Goal: Task Accomplishment & Management: Manage account settings

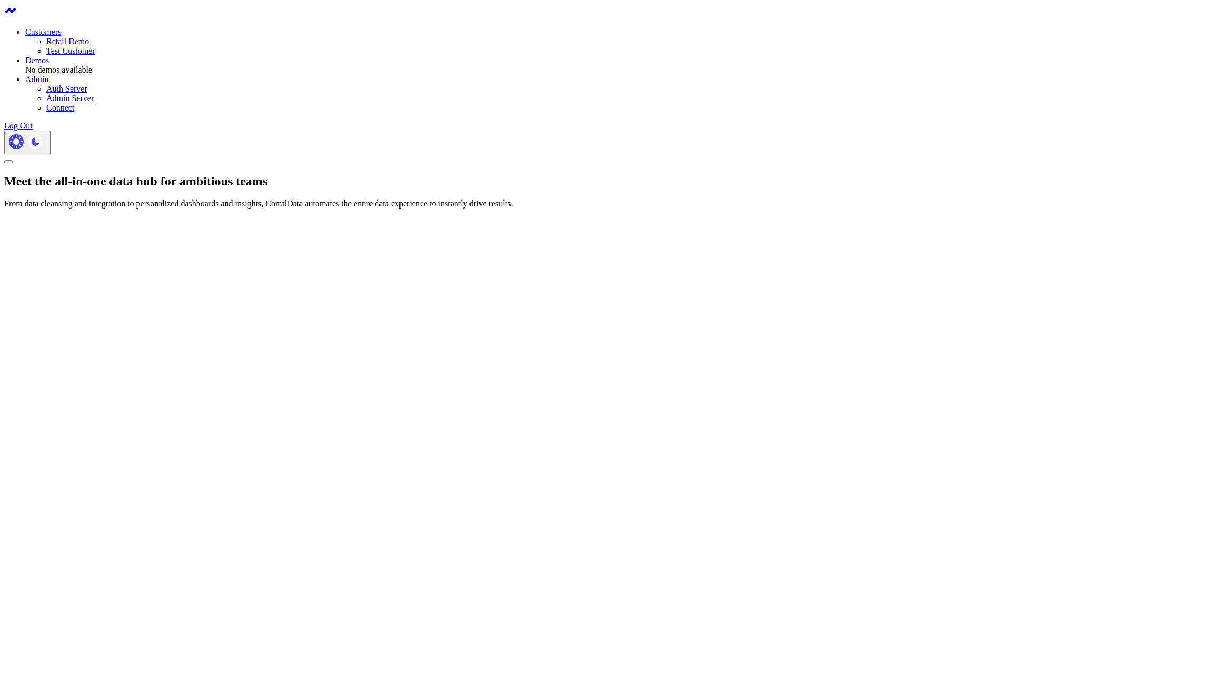
click at [89, 37] on link "Retail Demo" at bounding box center [67, 41] width 43 height 9
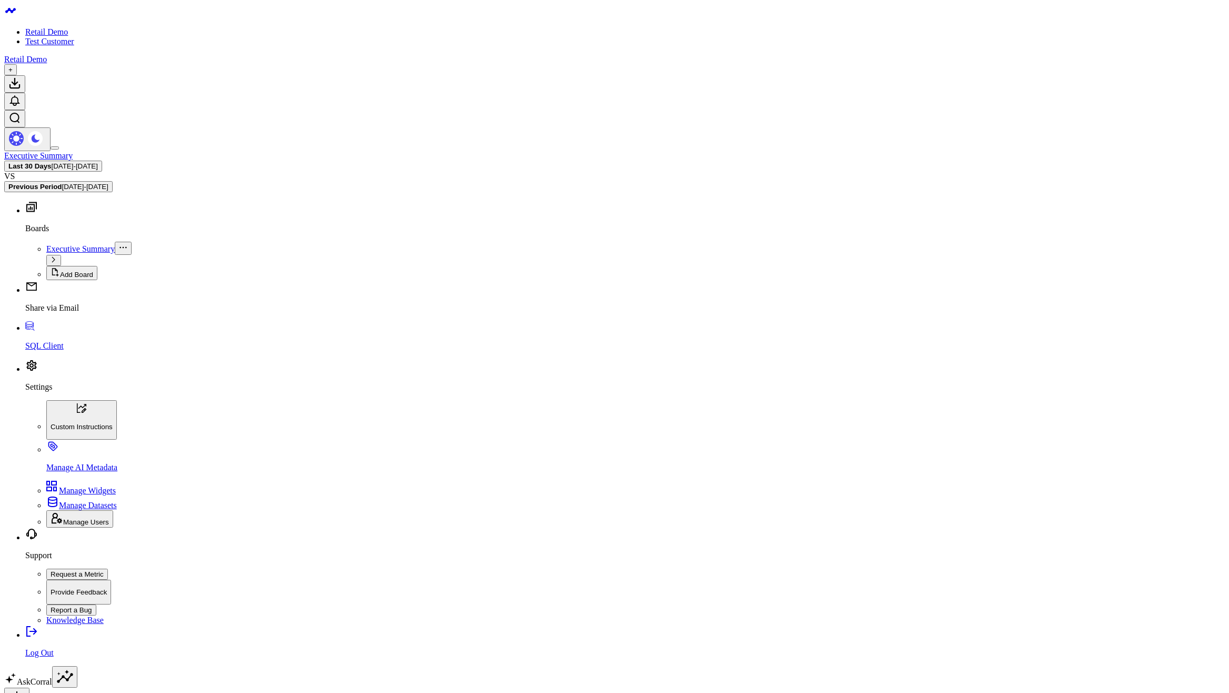
click at [518, 458] on body "Retail Demo Test Customer Retail Demo + Executive Summary Last 30 Days 07/27/25…" at bounding box center [614, 570] width 1220 height 1133
click at [59, 350] on link "SQL Client" at bounding box center [624, 336] width 1199 height 27
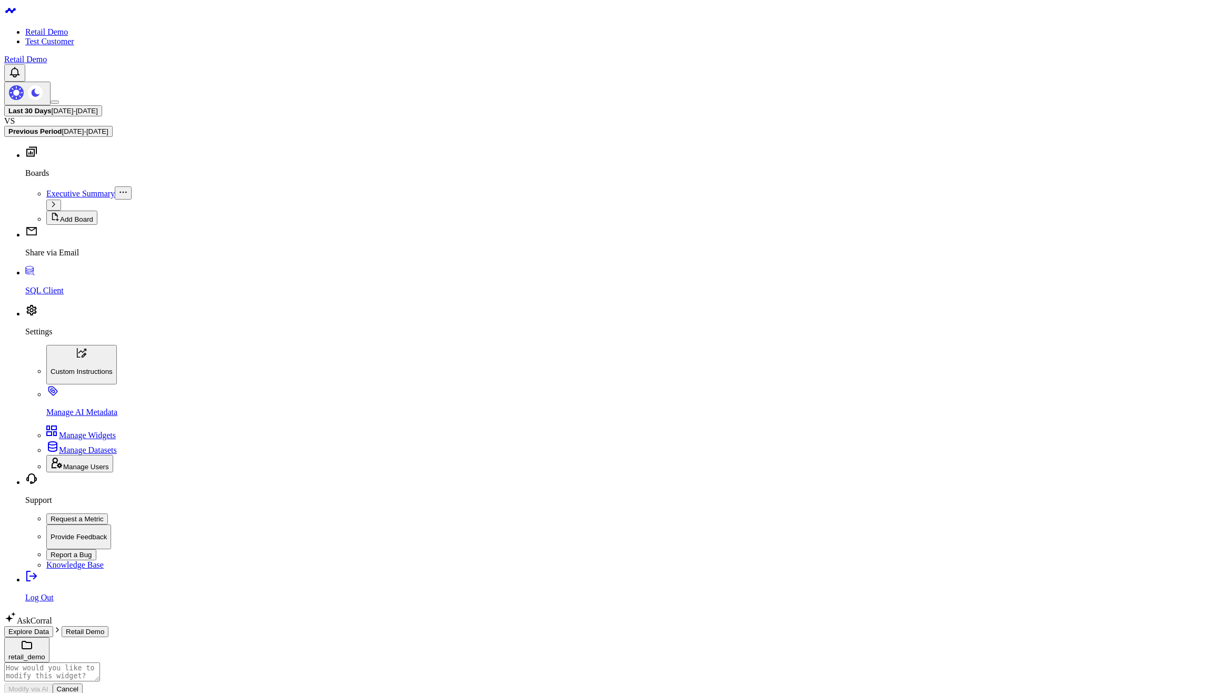
click at [49, 637] on button "retail_demo" at bounding box center [26, 649] width 45 height 25
click at [567, 678] on div "ga4_marketing_campaigns_performance" at bounding box center [614, 699] width 1220 height 42
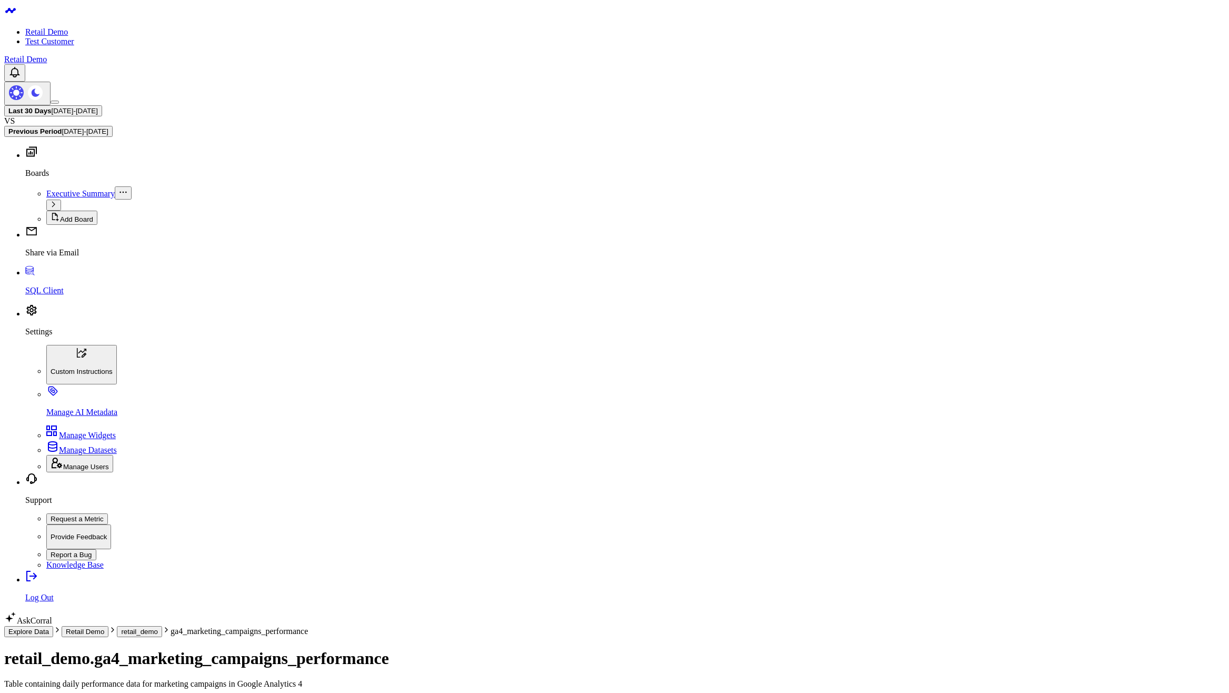
click at [162, 626] on button "retail_demo" at bounding box center [139, 631] width 45 height 11
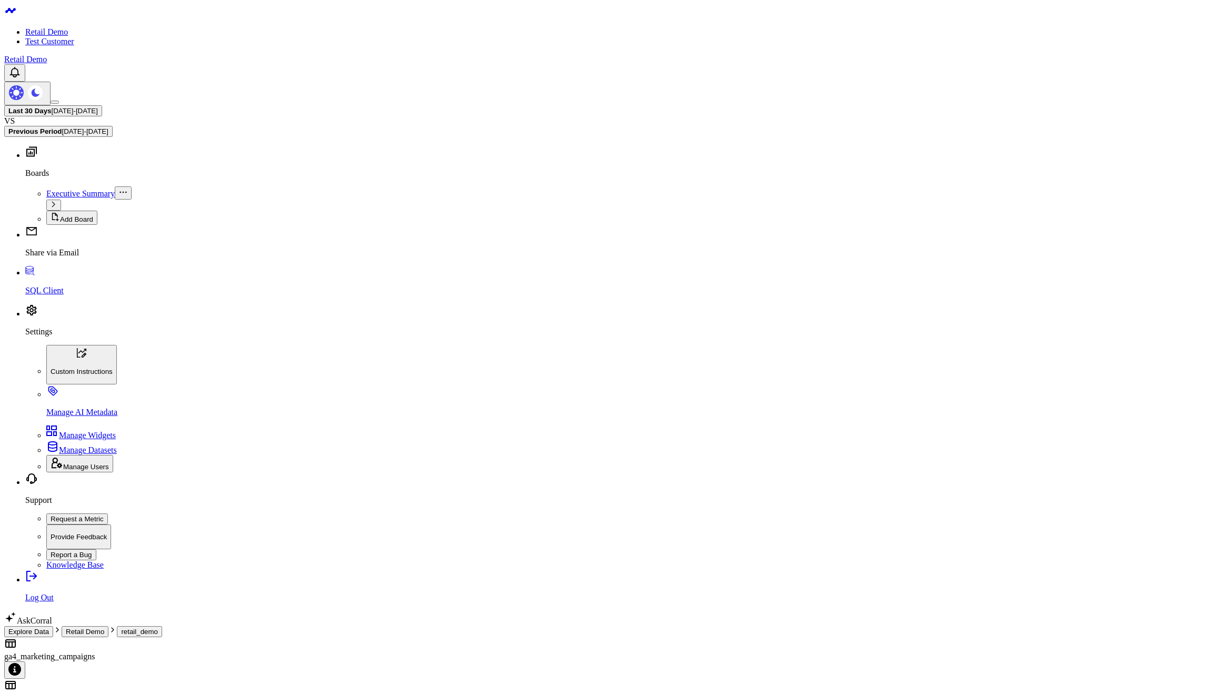
click at [499, 678] on div "ga4_marketing_campaigns_performance" at bounding box center [614, 699] width 1220 height 42
click at [269, 573] on body "Retail Demo Test Customer Retail Demo Last 30 Days 07/27/25 - 08/25/25 VS Previ…" at bounding box center [614, 620] width 1220 height 1233
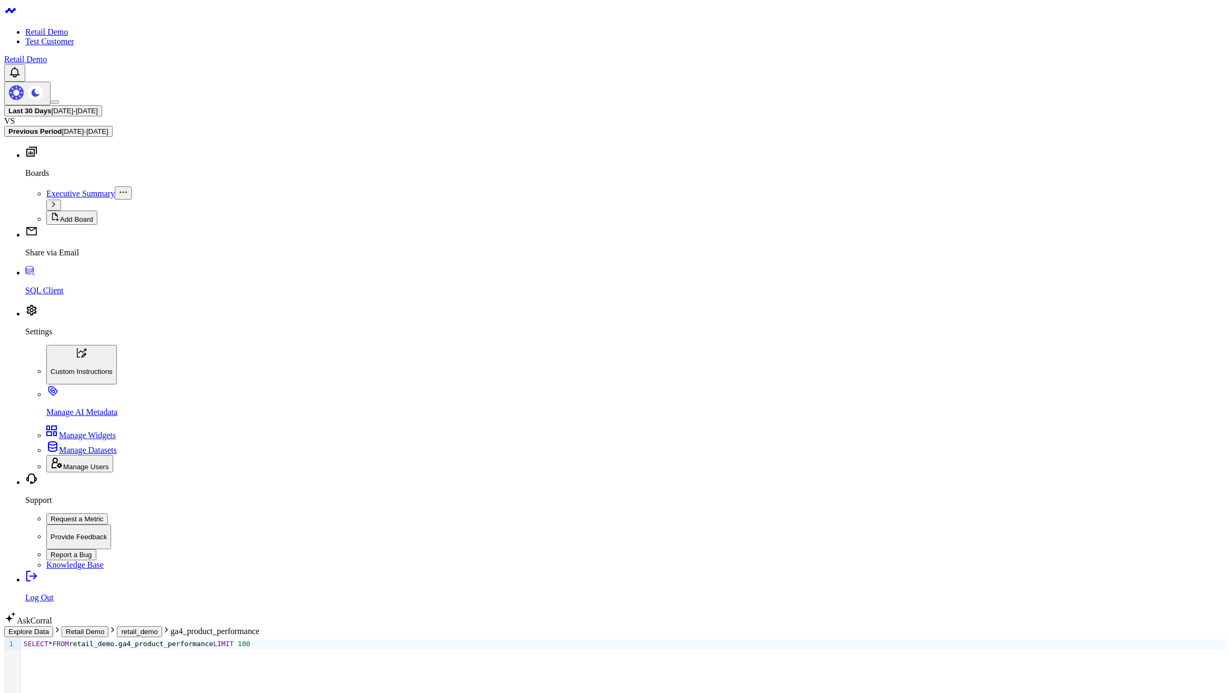
click at [162, 626] on button "retail_demo" at bounding box center [139, 631] width 45 height 11
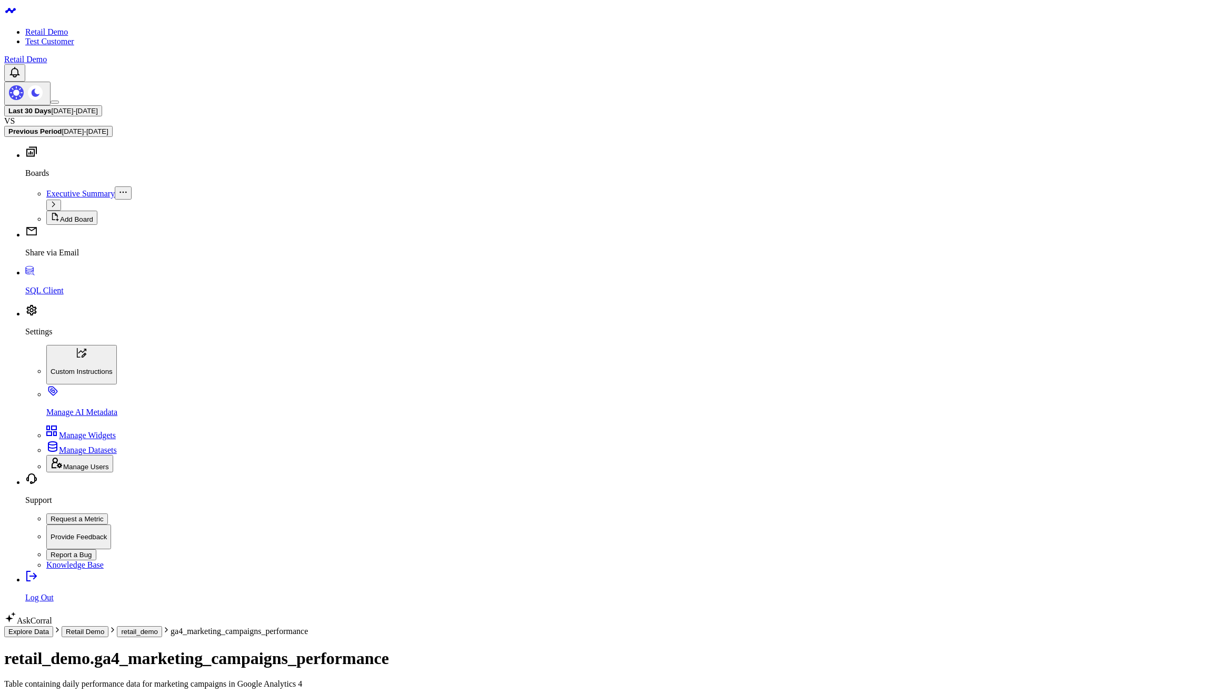
click at [162, 626] on button "retail_demo" at bounding box center [139, 631] width 45 height 11
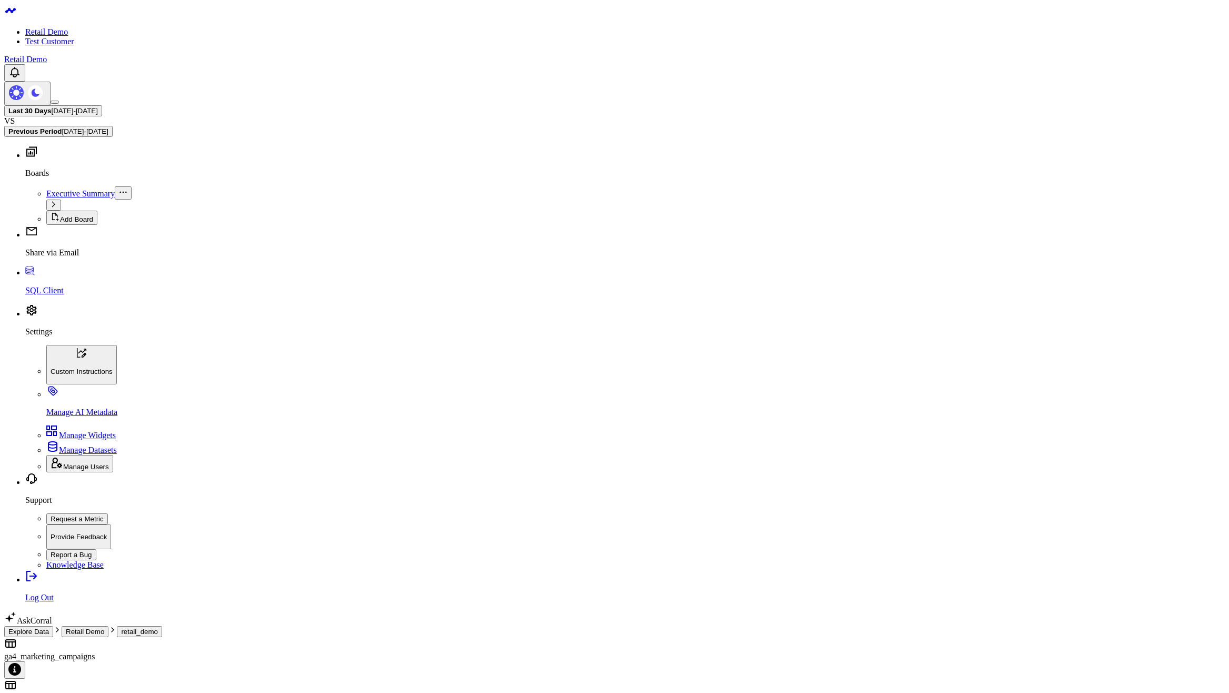
click at [108, 626] on button "Retail Demo" at bounding box center [85, 631] width 47 height 11
click at [45, 653] on div "retail_demo" at bounding box center [26, 657] width 37 height 8
click at [56, 336] on link "Settings" at bounding box center [624, 322] width 1199 height 27
click at [81, 417] on p "Manage AI Metadata" at bounding box center [635, 411] width 1178 height 9
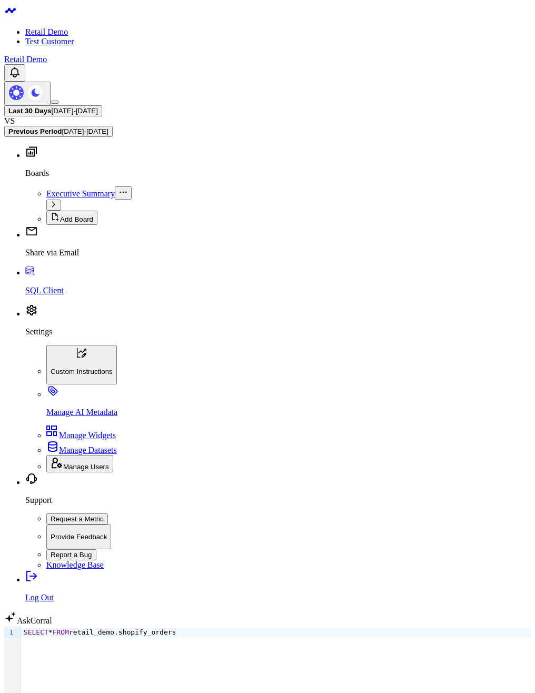
scroll to position [42, 0]
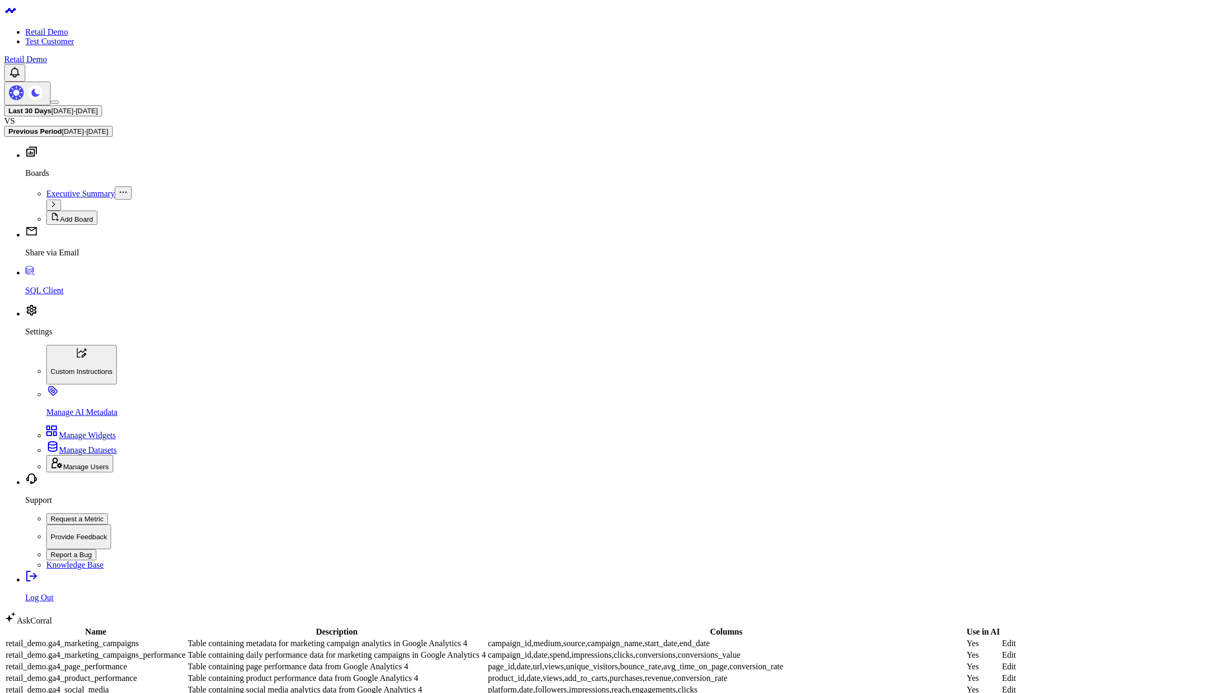
click at [1016, 638] on link "Edit" at bounding box center [1009, 642] width 14 height 9
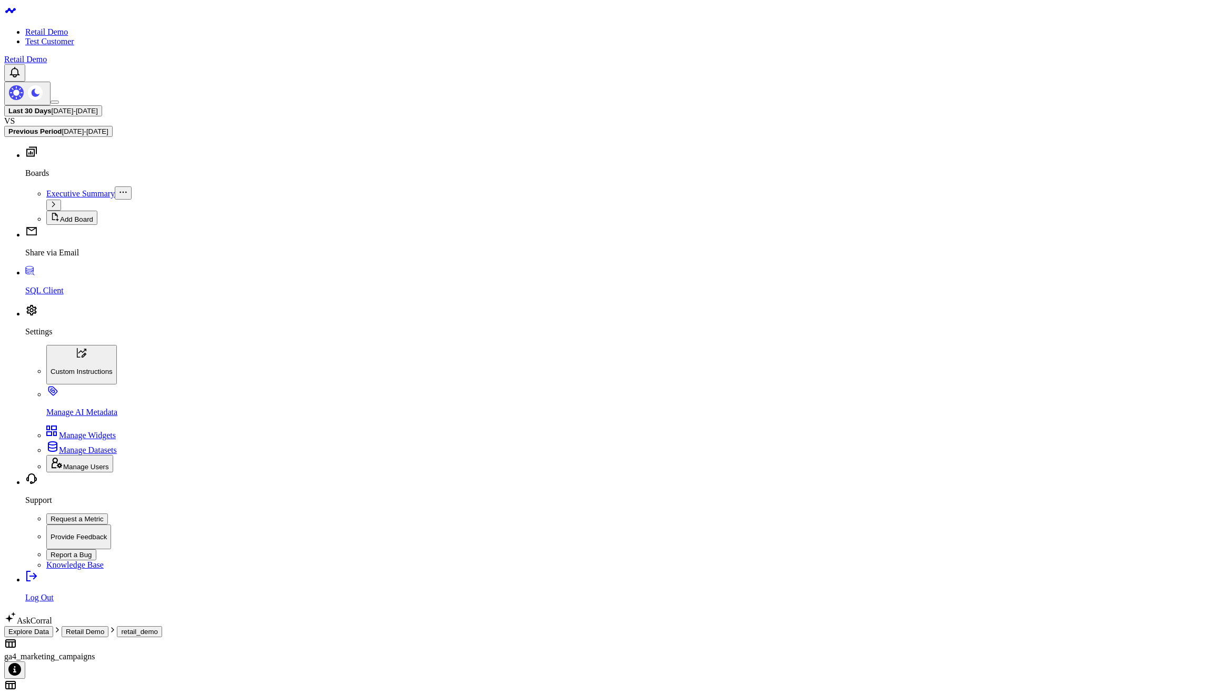
click at [196, 652] on div "ga4_marketing_campaigns" at bounding box center [614, 656] width 1220 height 9
click at [94, 625] on div "Explore Data Retail Demo retail_demo ga4_marketing_campaigns" at bounding box center [614, 631] width 1220 height 12
click at [102, 626] on button "Retail Demo" at bounding box center [85, 631] width 47 height 11
click at [53, 626] on button "Explore Data" at bounding box center [28, 631] width 49 height 11
click at [295, 296] on body "Retail Demo Test Customer Retail Demo Last 30 Days 07/27/25 - 08/25/25 VS Previ…" at bounding box center [614, 443] width 1220 height 878
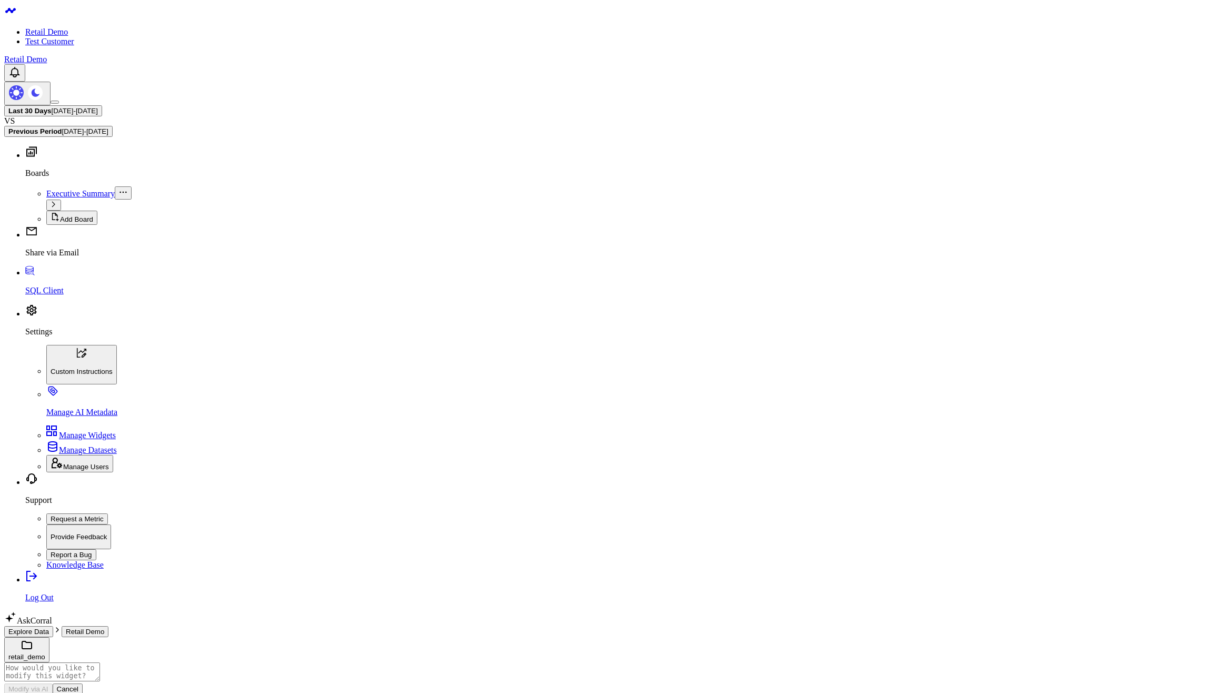
click at [32, 295] on p "SQL Client" at bounding box center [624, 290] width 1199 height 9
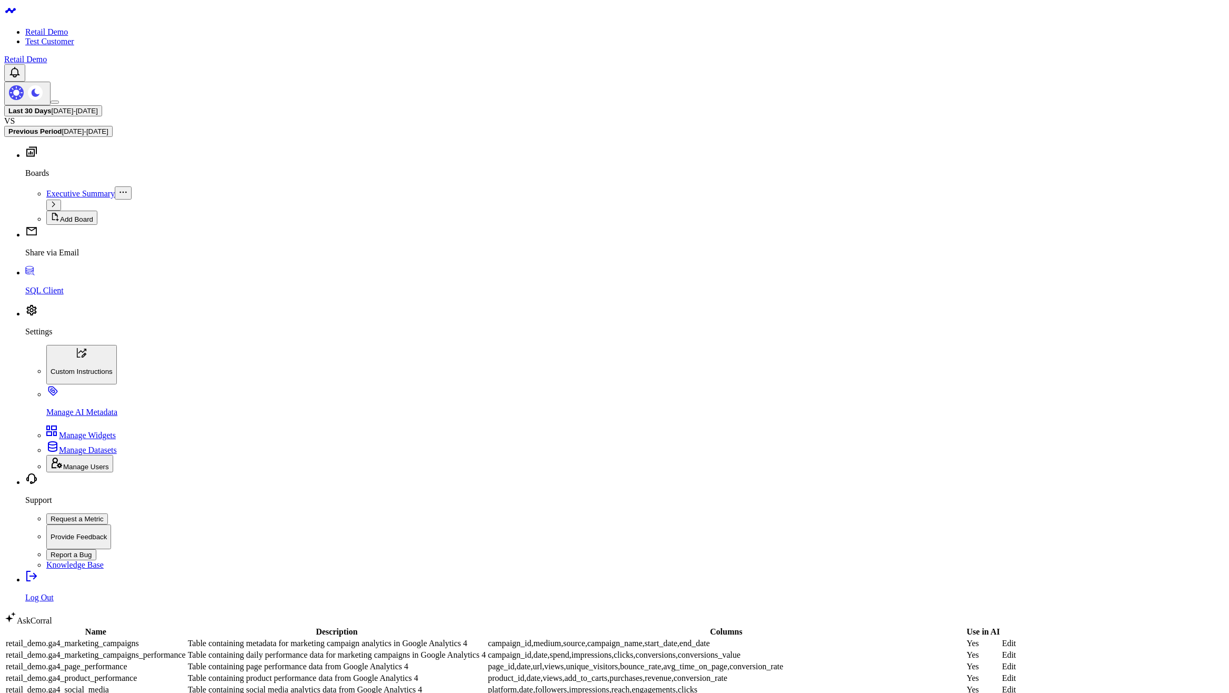
click at [1016, 638] on link "Edit" at bounding box center [1009, 642] width 14 height 9
click at [808, 480] on body "Retail Demo Test Customer Retail Demo Last 30 Days 07/27/25 - 08/25/25 VS Previ…" at bounding box center [614, 557] width 1220 height 1106
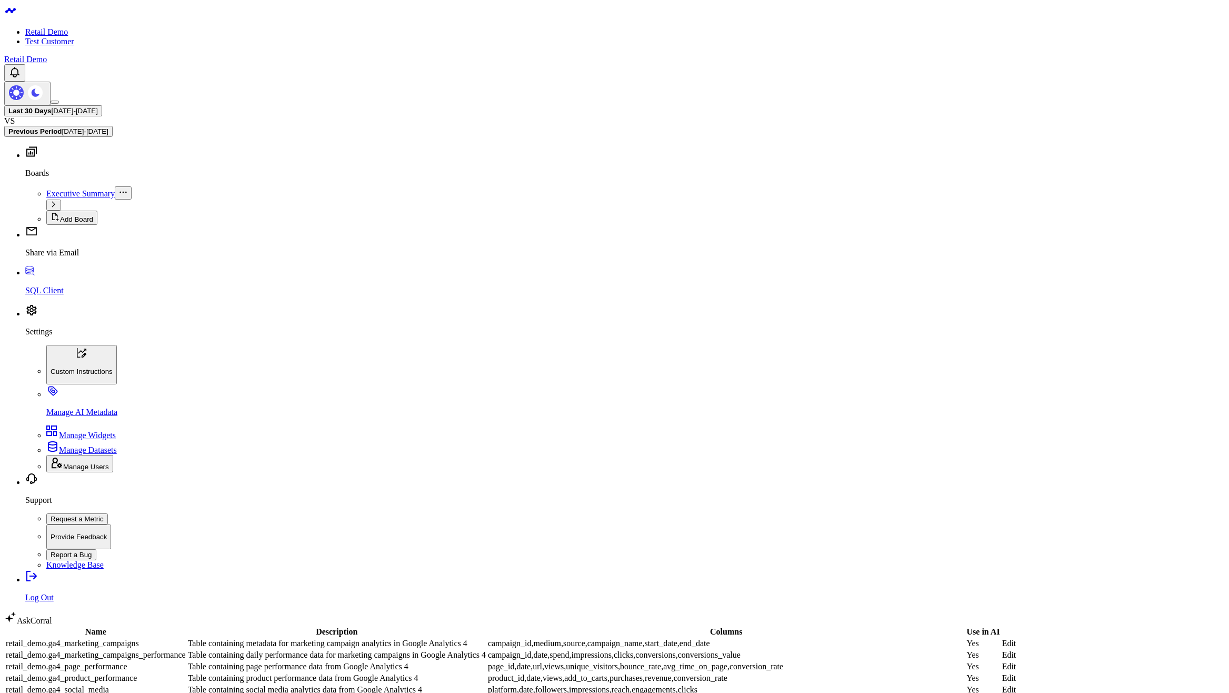
click at [206, 430] on body "Retail Demo Test Customer Retail Demo Last 30 Days 07/27/25 - 08/25/25 VS Previ…" at bounding box center [614, 557] width 1220 height 1106
click at [824, 471] on body "Retail Demo Test Customer Retail Demo Last 30 Days [DATE] - [DATE] VS Previous …" at bounding box center [614, 557] width 1220 height 1106
click at [1040, 549] on body "Retail Demo Test Customer Retail Demo Last 30 Days [DATE] - [DATE] VS Previous …" at bounding box center [614, 557] width 1220 height 1106
click at [594, 457] on body "Retail Demo Test Customer Retail Demo Last 30 Days 07/27/25 - 08/25/25 VS Previ…" at bounding box center [614, 557] width 1220 height 1106
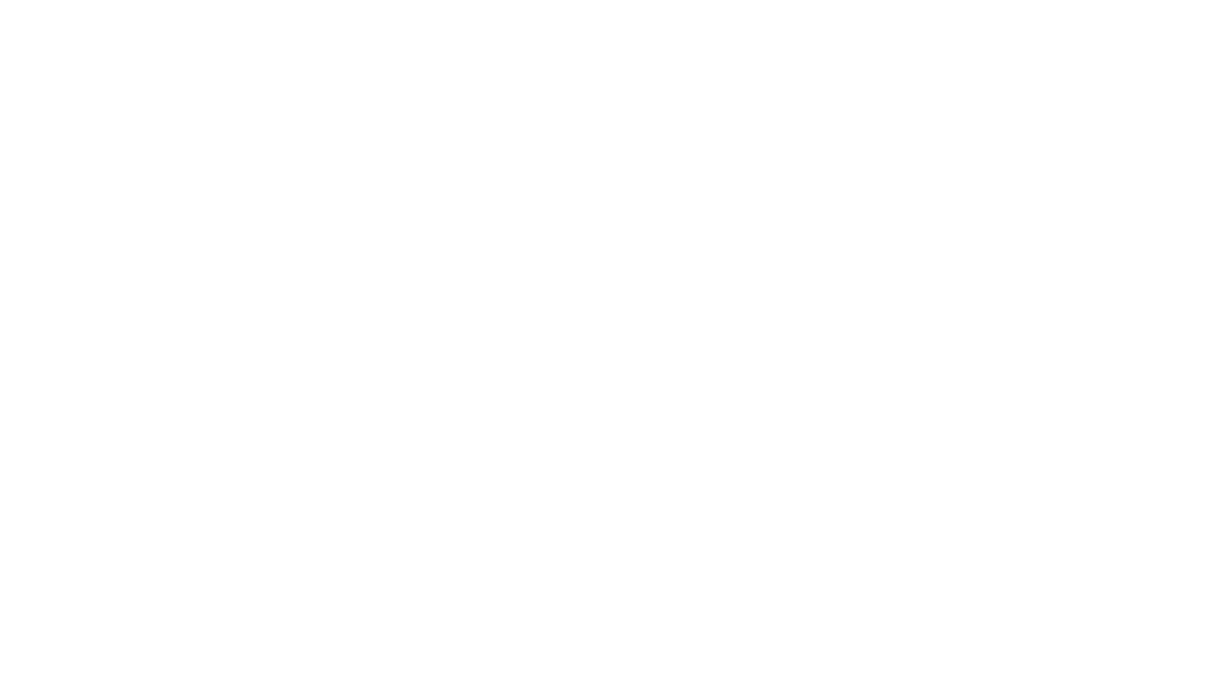
click at [296, 85] on body at bounding box center [614, 44] width 1220 height 81
click at [342, 85] on body at bounding box center [614, 44] width 1220 height 81
click at [225, 85] on body at bounding box center [614, 44] width 1220 height 81
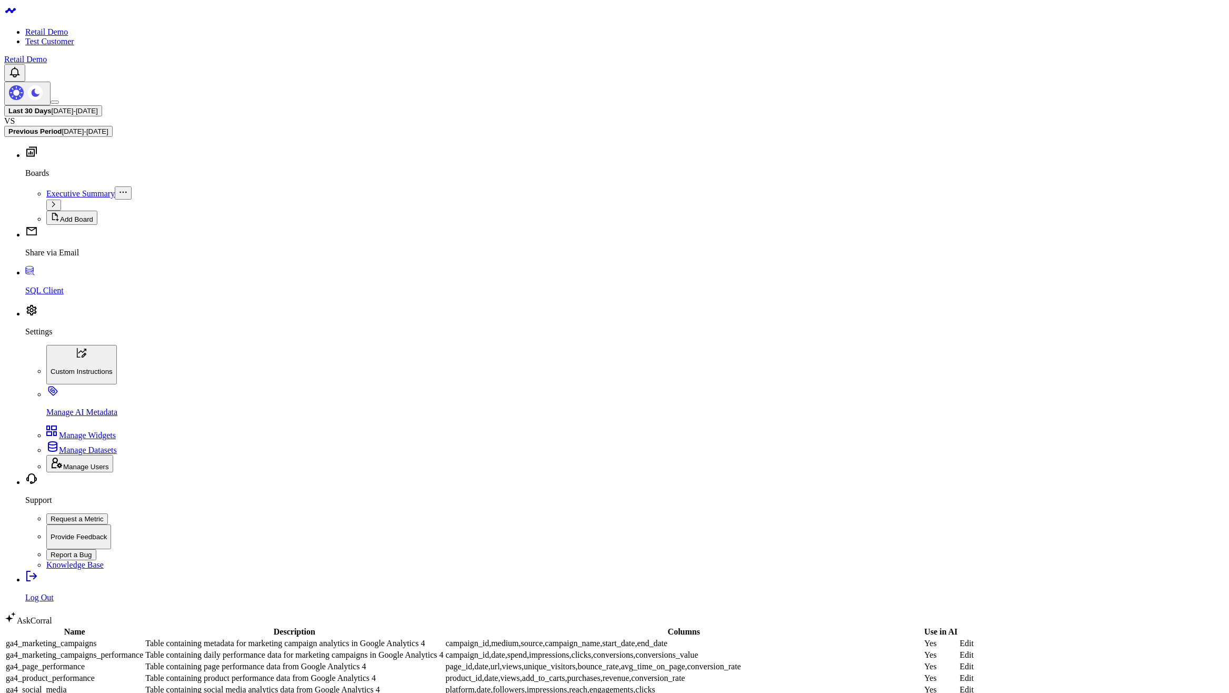
click at [476, 425] on body "Retail Demo Test Customer Retail Demo Last 30 Days [DATE] - [DATE] VS Previous …" at bounding box center [614, 557] width 1220 height 1106
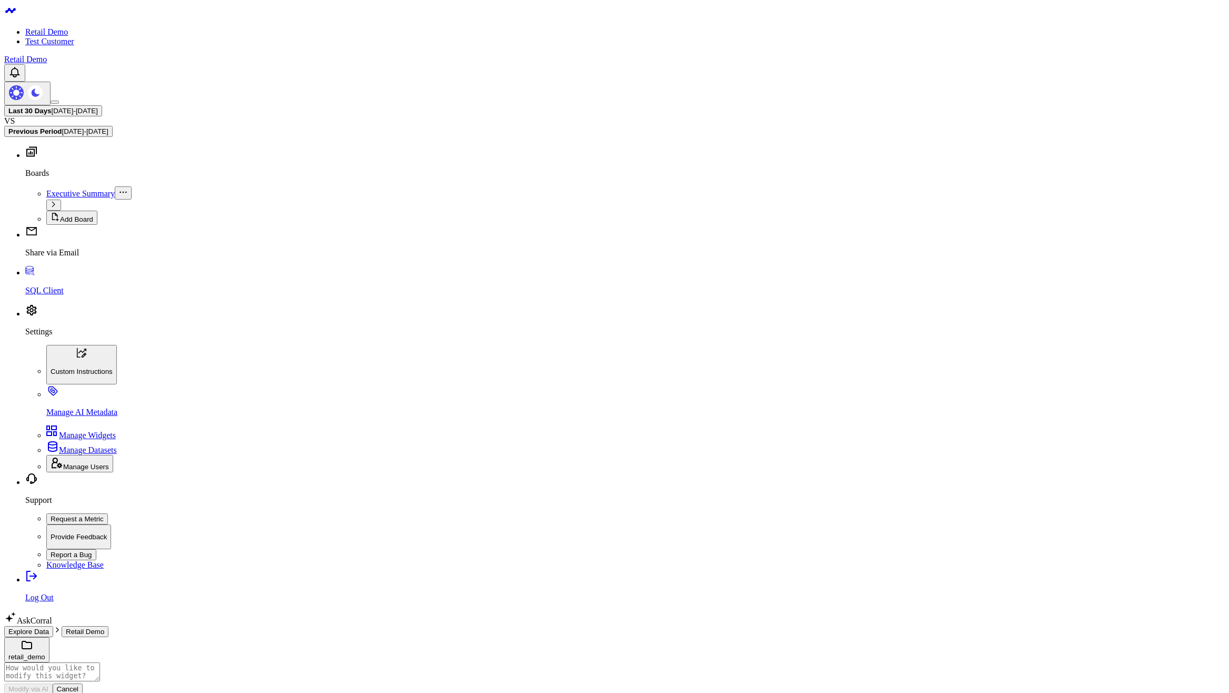
click at [49, 637] on button "retail_demo" at bounding box center [26, 649] width 45 height 25
click at [21, 663] on icon at bounding box center [14, 669] width 13 height 13
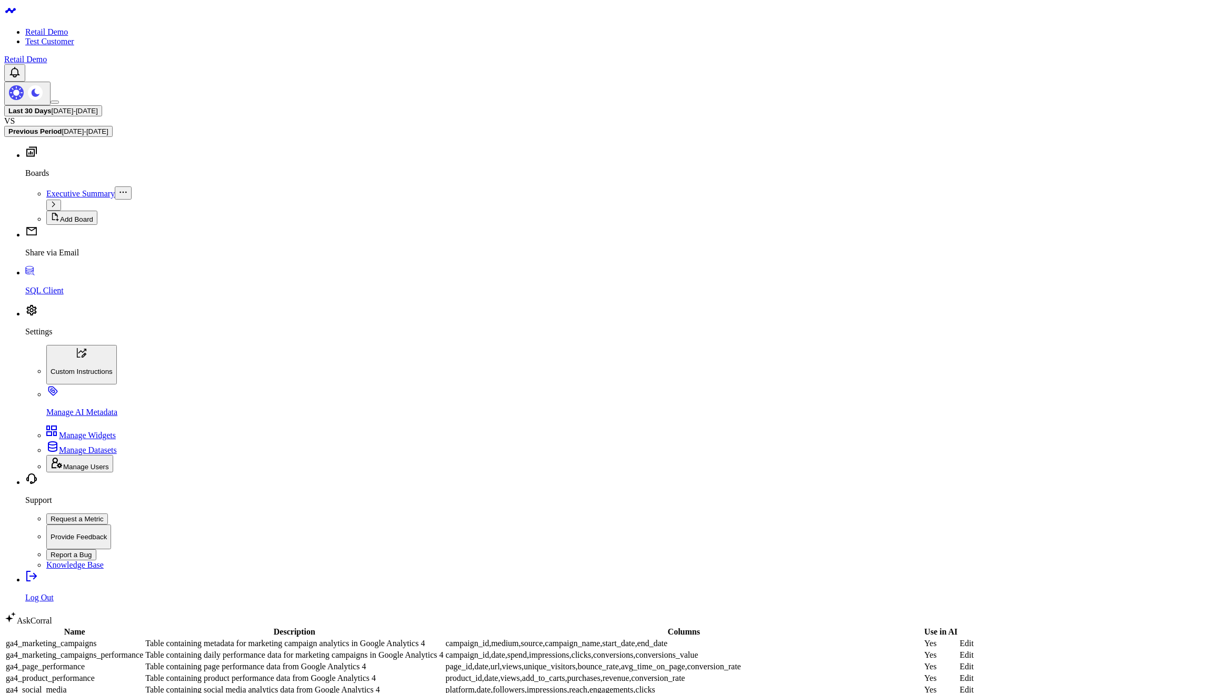
click at [777, 470] on body "Retail Demo Test Customer Retail Demo Last 30 Days [DATE] - [DATE] VS Previous …" at bounding box center [614, 557] width 1220 height 1106
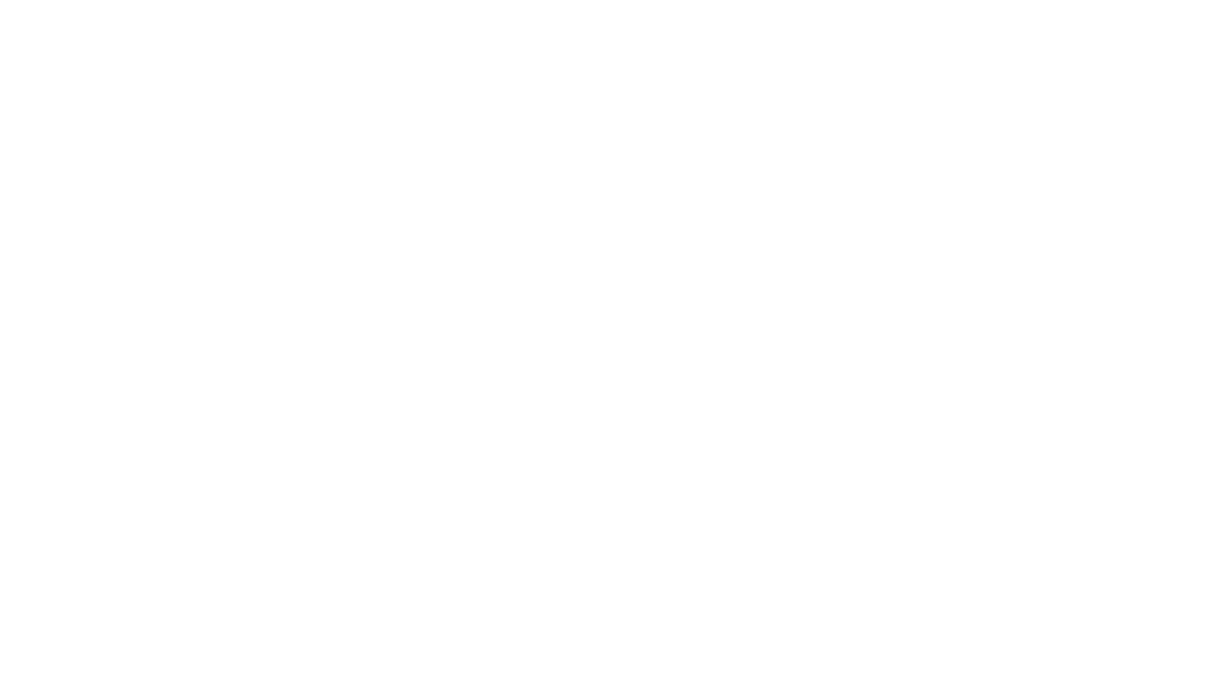
click at [426, 85] on body at bounding box center [614, 44] width 1220 height 81
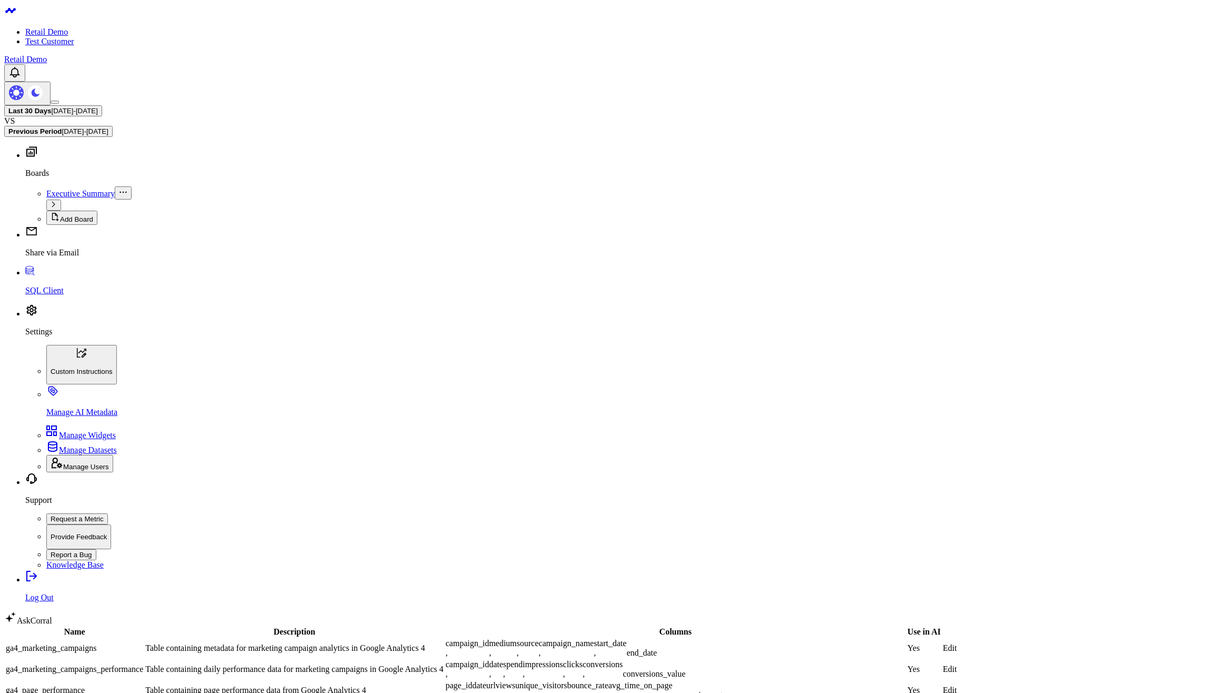
click at [633, 460] on body "Retail Demo Test Customer Retail Demo Last 30 Days [DATE] - [DATE] VS Previous …" at bounding box center [614, 604] width 1220 height 1201
click at [795, 499] on body "Retail Demo Test Customer Retail Demo Last 30 Days [DATE] - [DATE] VS Previous …" at bounding box center [614, 604] width 1220 height 1201
click at [546, 486] on body "Retail Demo Test Customer Retail Demo Last 30 Days [DATE] - [DATE] VS Previous …" at bounding box center [614, 604] width 1220 height 1201
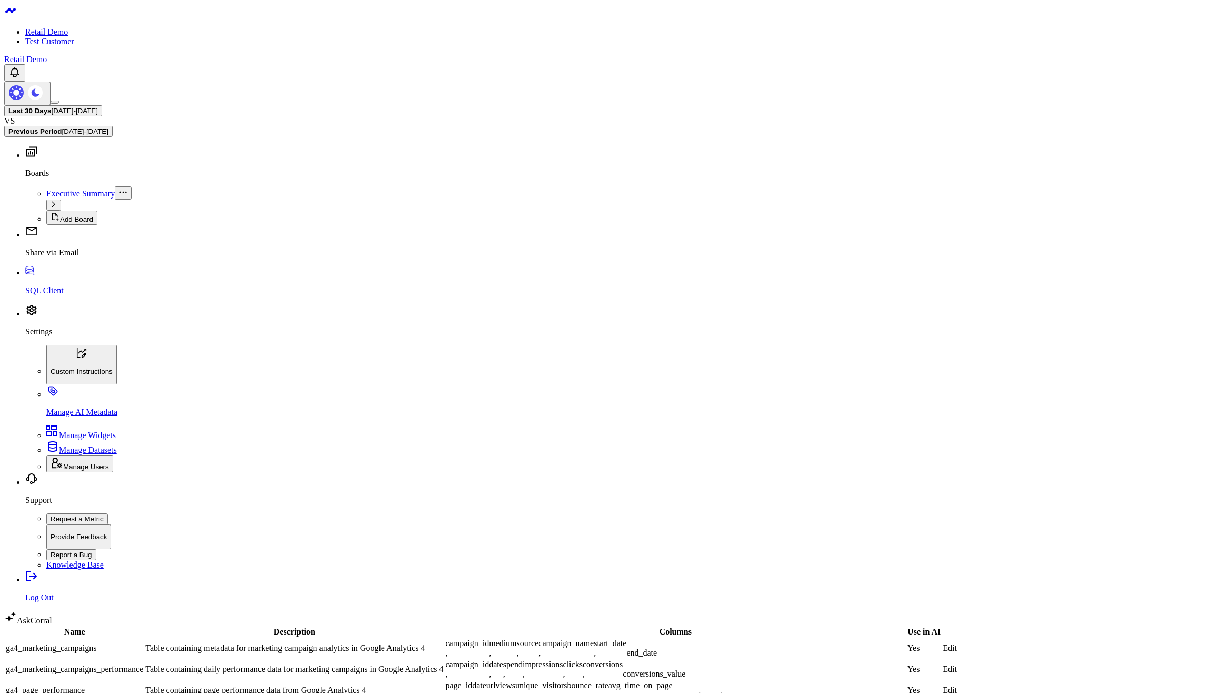
click at [703, 497] on body "Retail Demo Test Customer Retail Demo Last 30 Days 07/27/25 - 08/25/25 VS Previ…" at bounding box center [614, 604] width 1220 height 1201
checkbox input "false"
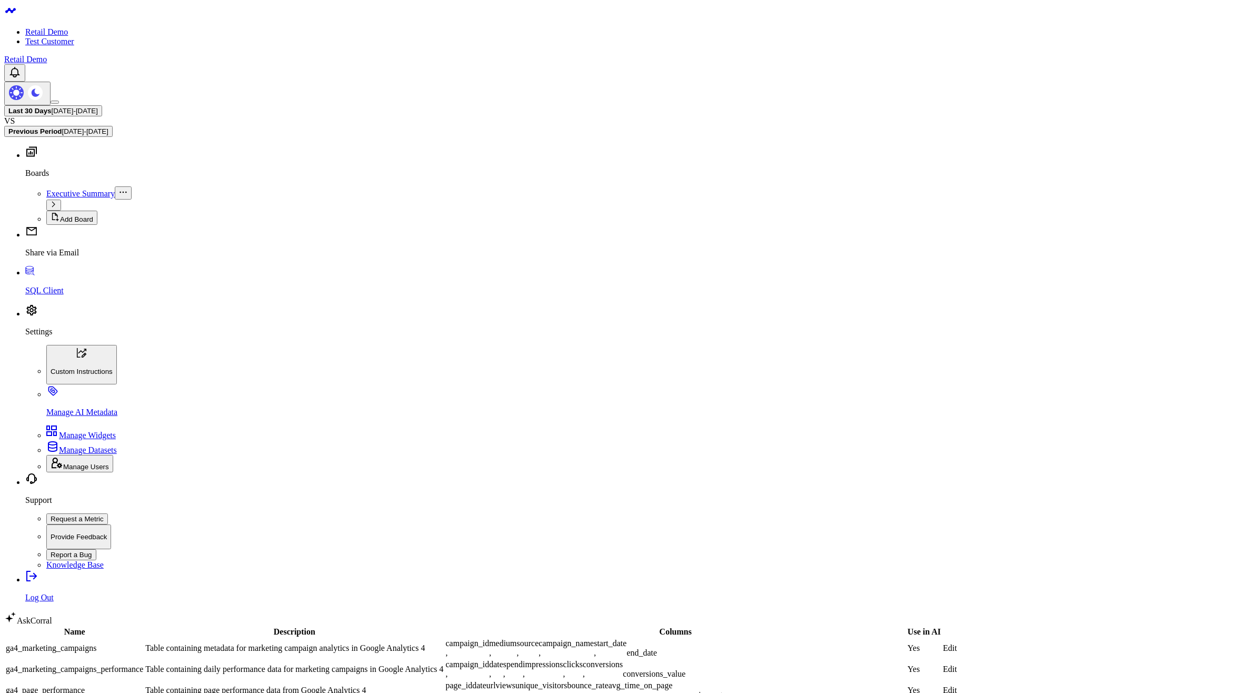
checkbox input "true"
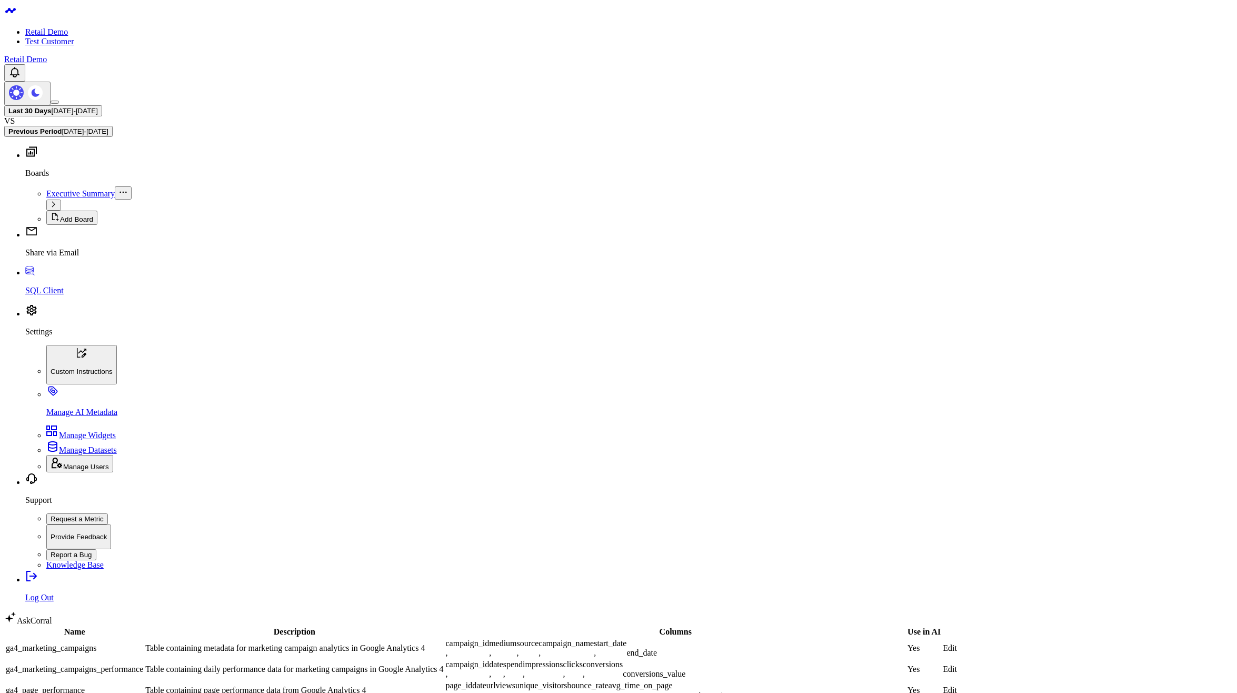
checkbox input "false"
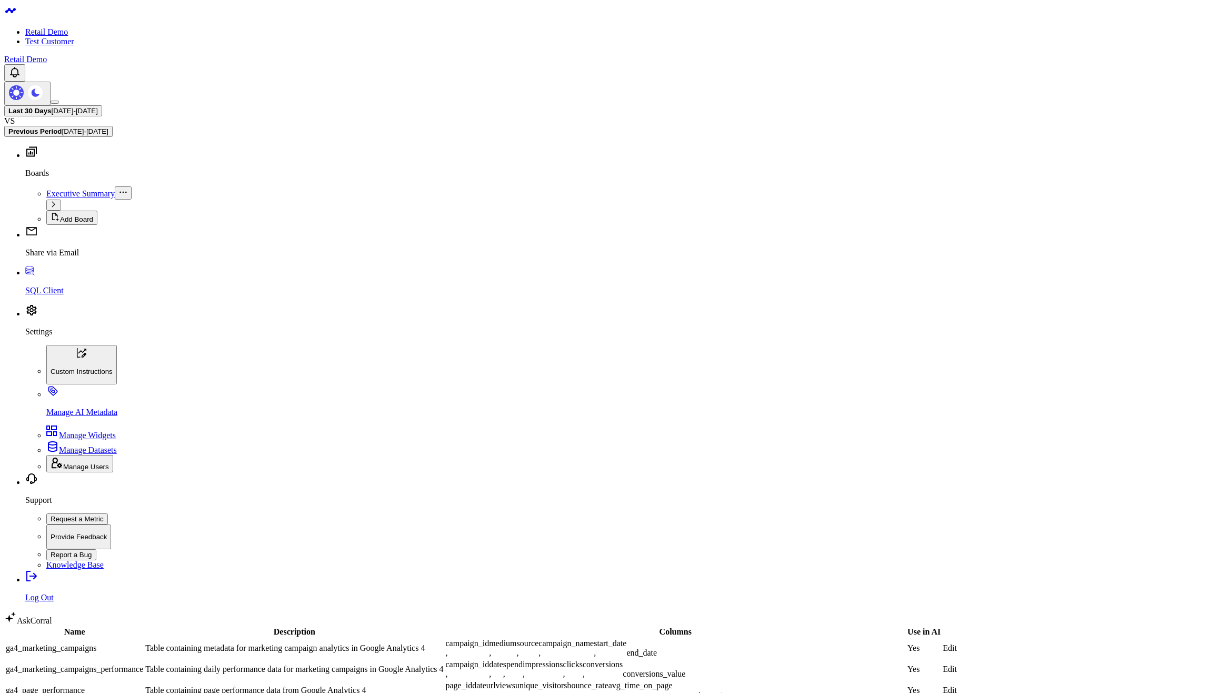
click at [297, 512] on body "Retail Demo Test Customer Retail Demo Last 30 Days [DATE] - [DATE] VS Previous …" at bounding box center [614, 623] width 1220 height 1239
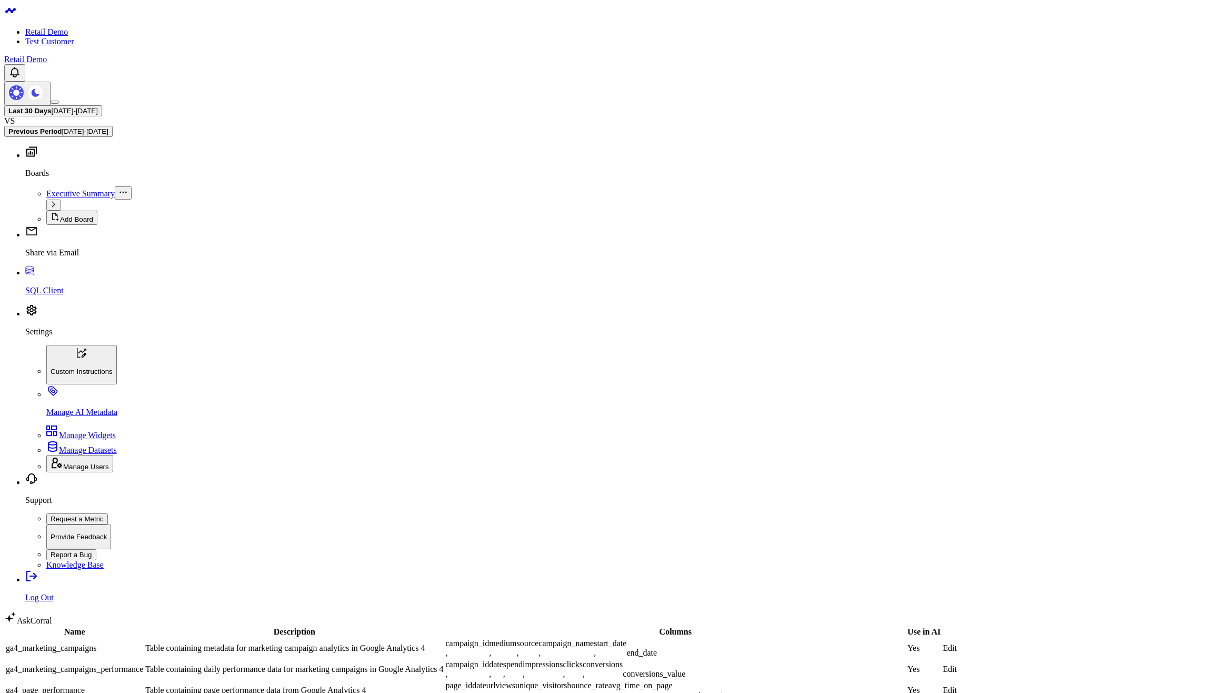
click at [609, 476] on body "Retail Demo Test Customer Retail Demo Last 30 Days 07/27/25 - 08/25/25 VS Previ…" at bounding box center [614, 623] width 1220 height 1239
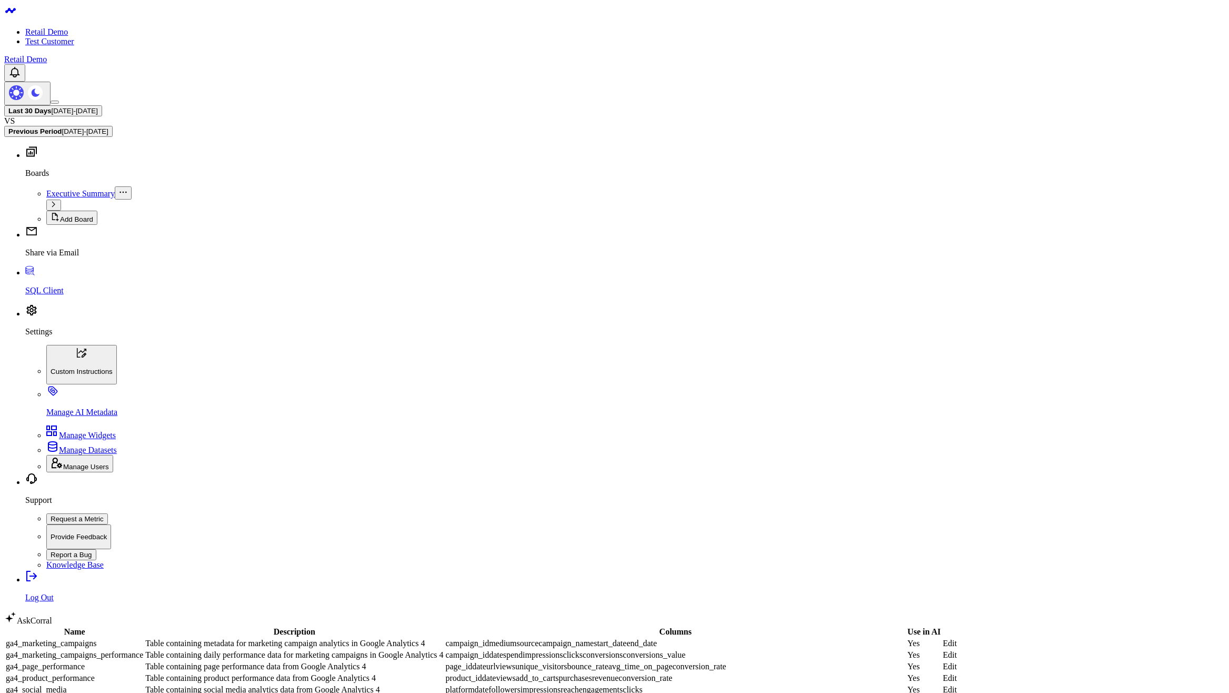
click at [957, 638] on link "Edit" at bounding box center [950, 642] width 14 height 9
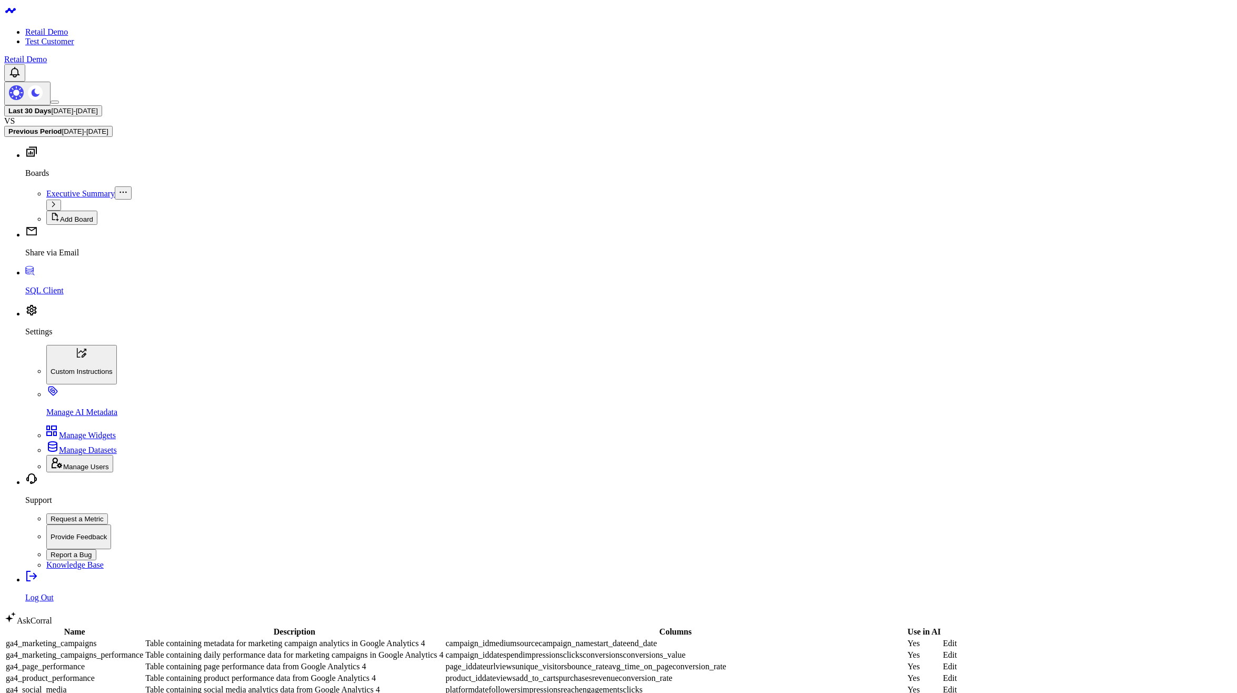
checkbox input "false"
click at [725, 547] on body "Retail Demo Test Customer Retail Demo Last 30 Days [DATE] - [DATE] VS Previous …" at bounding box center [614, 571] width 1220 height 1135
click at [598, 512] on body "Retail Demo Test Customer Retail Demo Last 30 Days [DATE] - [DATE] VS Previous …" at bounding box center [614, 571] width 1220 height 1135
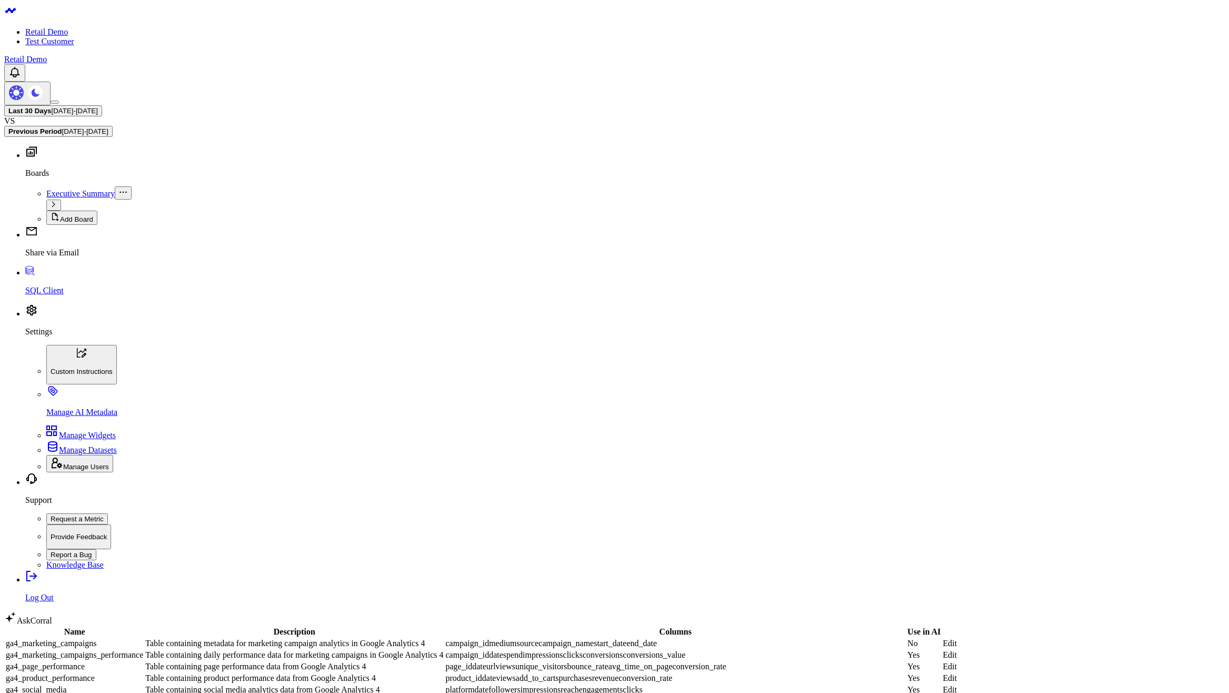
click at [52, 625] on link "AskCorral" at bounding box center [28, 620] width 48 height 9
click at [564, 485] on body "Retail Demo Test Customer Retail Demo Last 30 Days [DATE] - [DATE] VS Previous …" at bounding box center [614, 571] width 1220 height 1135
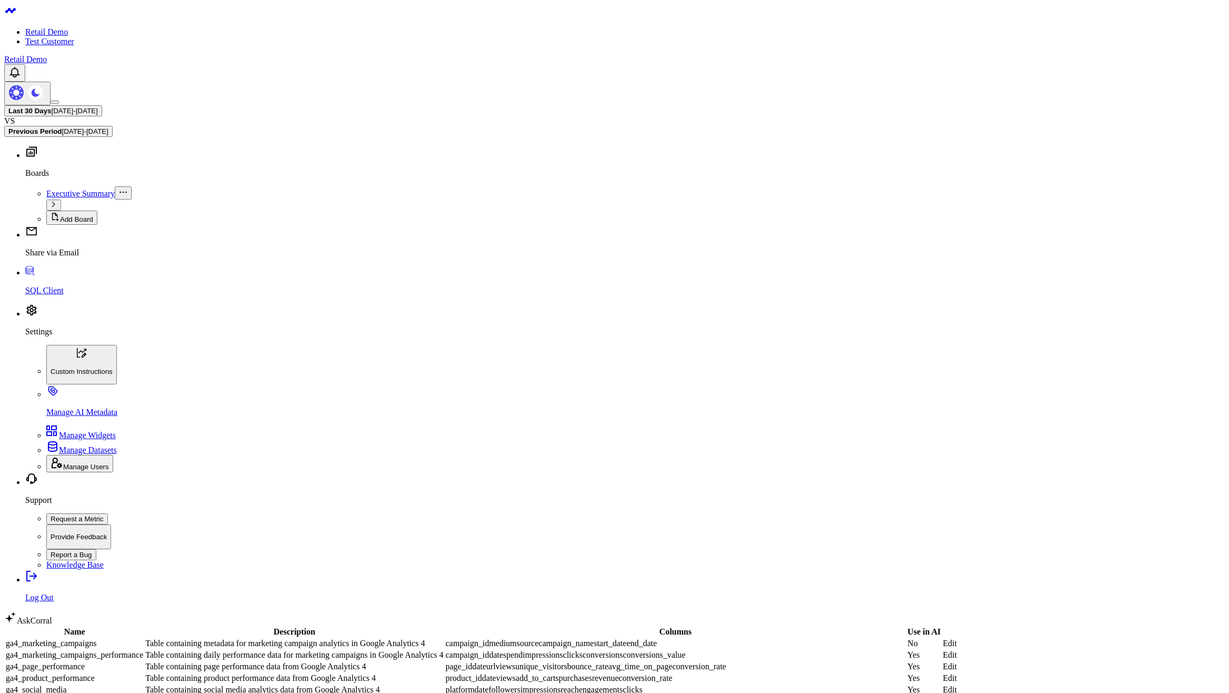
click at [736, 476] on body "Retail Demo Test Customer Retail Demo Last 30 Days [DATE] - [DATE] VS Previous …" at bounding box center [614, 571] width 1220 height 1135
click at [720, 532] on body "Retail Demo Test Customer Retail Demo Last 30 Days [DATE] - [DATE] VS Previous …" at bounding box center [614, 571] width 1220 height 1135
click at [769, 518] on body "Retail Demo Test Customer Retail Demo Last 30 Days [DATE] - [DATE] VS Previous …" at bounding box center [614, 571] width 1220 height 1135
click at [706, 538] on body "Retail Demo Test Customer Retail Demo Last 30 Days [DATE] - [DATE] VS Previous …" at bounding box center [614, 571] width 1220 height 1135
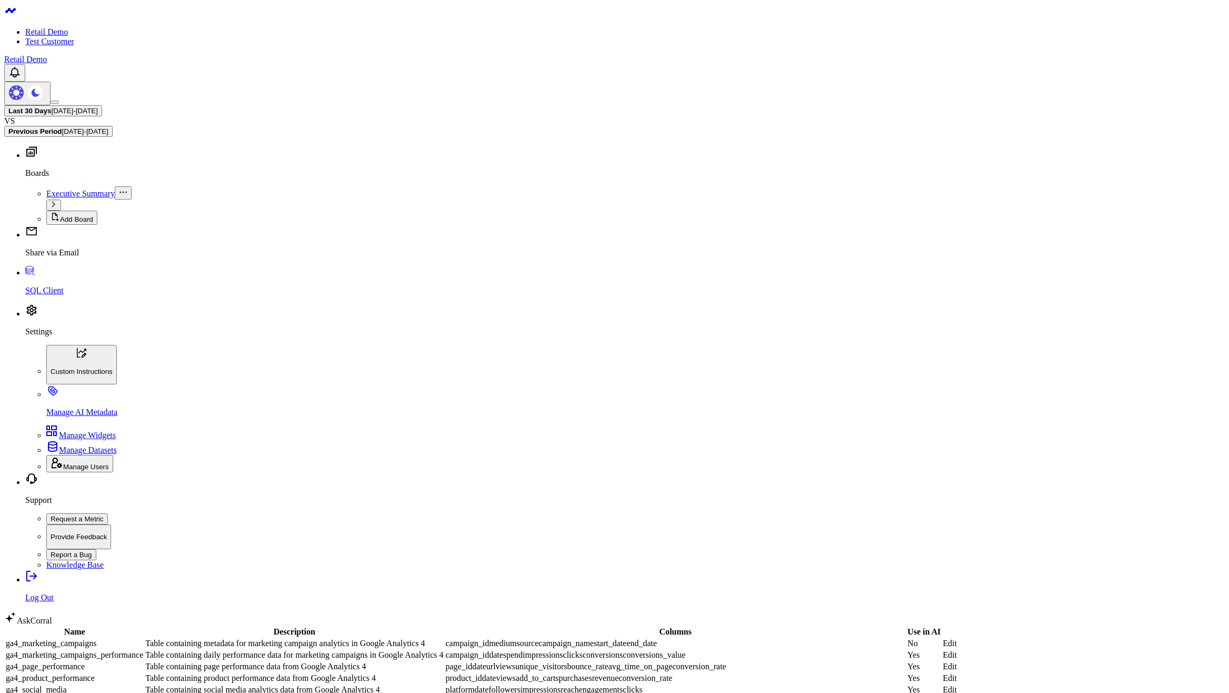
click at [428, 508] on body "Retail Demo Test Customer Retail Demo Last 30 Days [DATE] - [DATE] VS Previous …" at bounding box center [614, 571] width 1220 height 1135
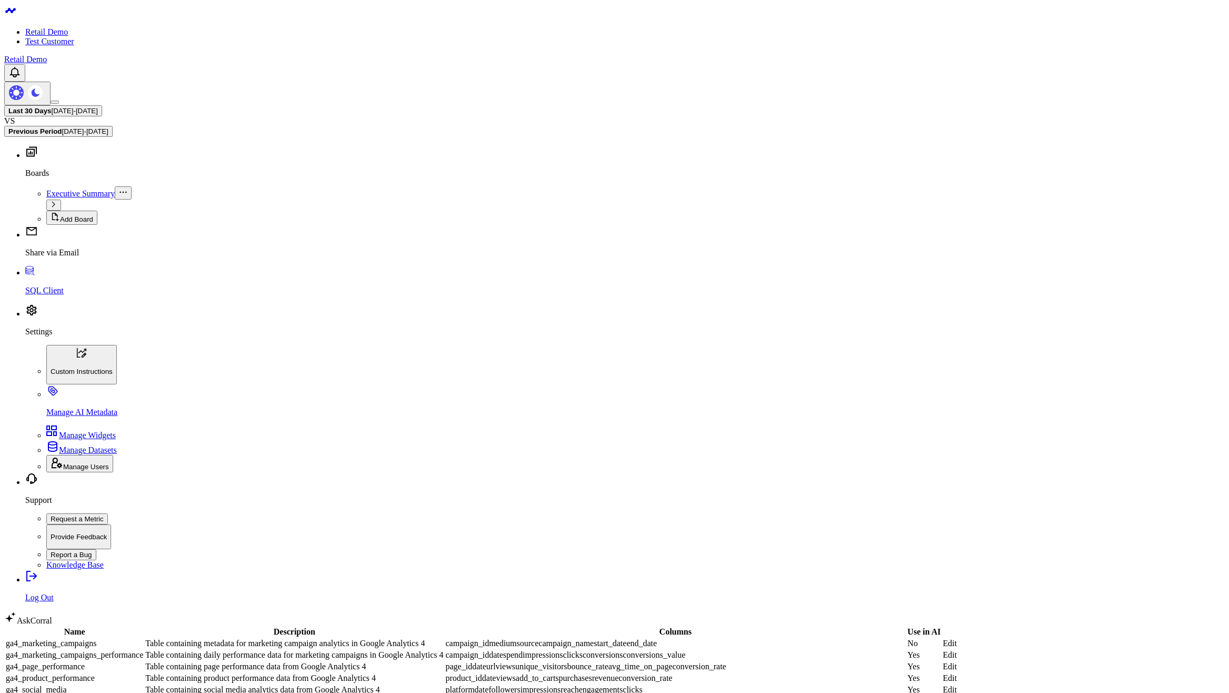
click at [327, 517] on body "Retail Demo Test Customer Retail Demo Last 30 Days 07/27/25 - 08/25/25 VS Previ…" at bounding box center [614, 571] width 1220 height 1135
click at [957, 638] on td "Edit" at bounding box center [949, 643] width 15 height 11
click at [957, 638] on link "Edit" at bounding box center [950, 642] width 14 height 9
click at [662, 559] on body "Retail Demo Test Customer Retail Demo Last 30 Days 07/27/25 - 08/25/25 VS Previ…" at bounding box center [614, 571] width 1220 height 1135
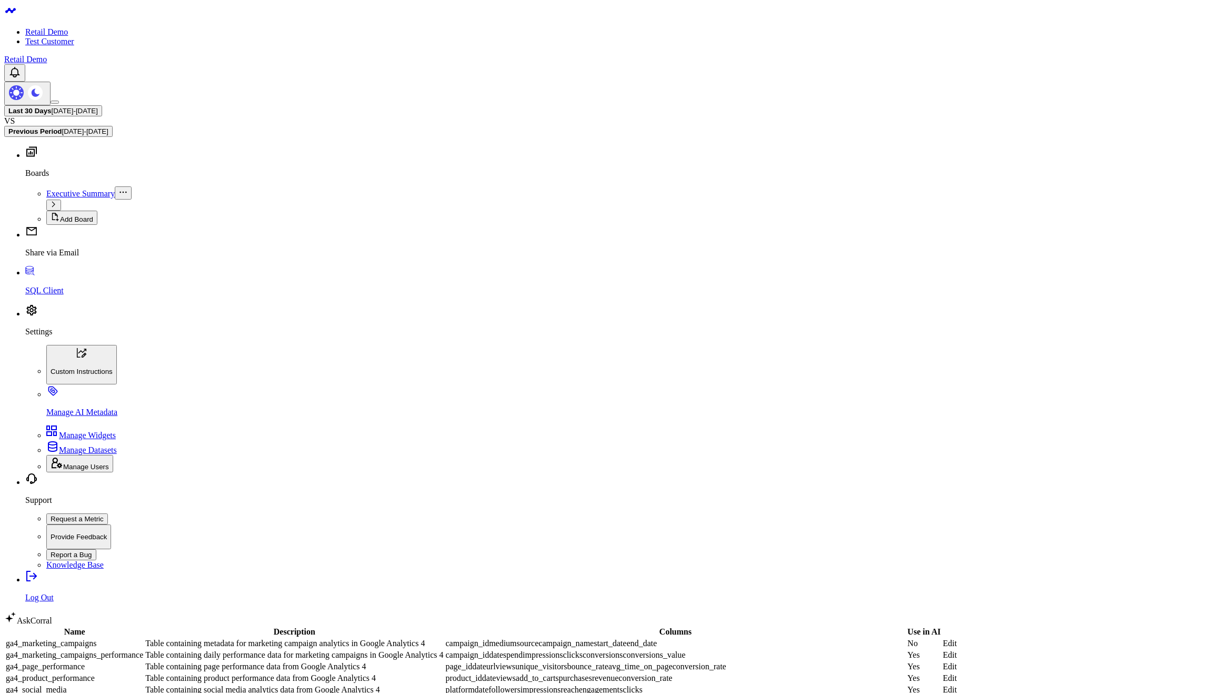
click at [952, 638] on icon at bounding box center [947, 642] width 9 height 9
click at [460, 520] on body "Retail Demo Test Customer Retail Demo Last 30 Days 07/27/25 - 08/25/25 VS Previ…" at bounding box center [614, 581] width 1220 height 1154
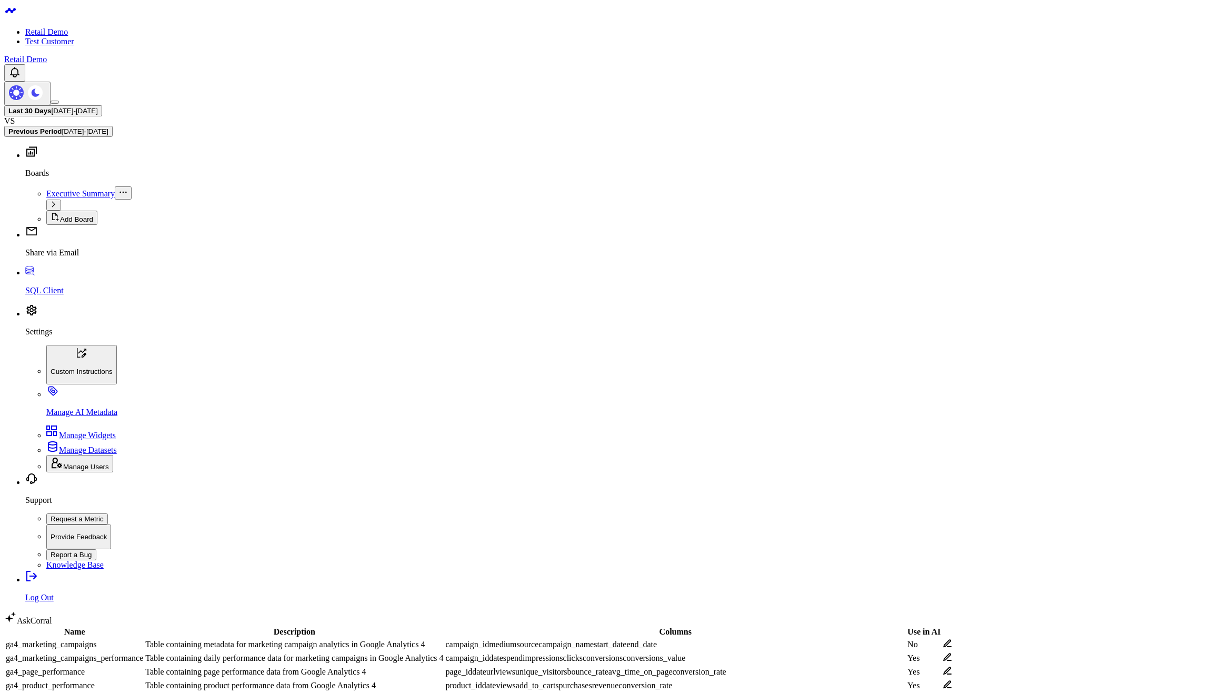
click at [49, 336] on p "Settings" at bounding box center [624, 331] width 1199 height 9
click at [65, 470] on span "Manage Users" at bounding box center [86, 467] width 46 height 8
click at [95, 454] on span "Manage Datasets" at bounding box center [88, 449] width 58 height 9
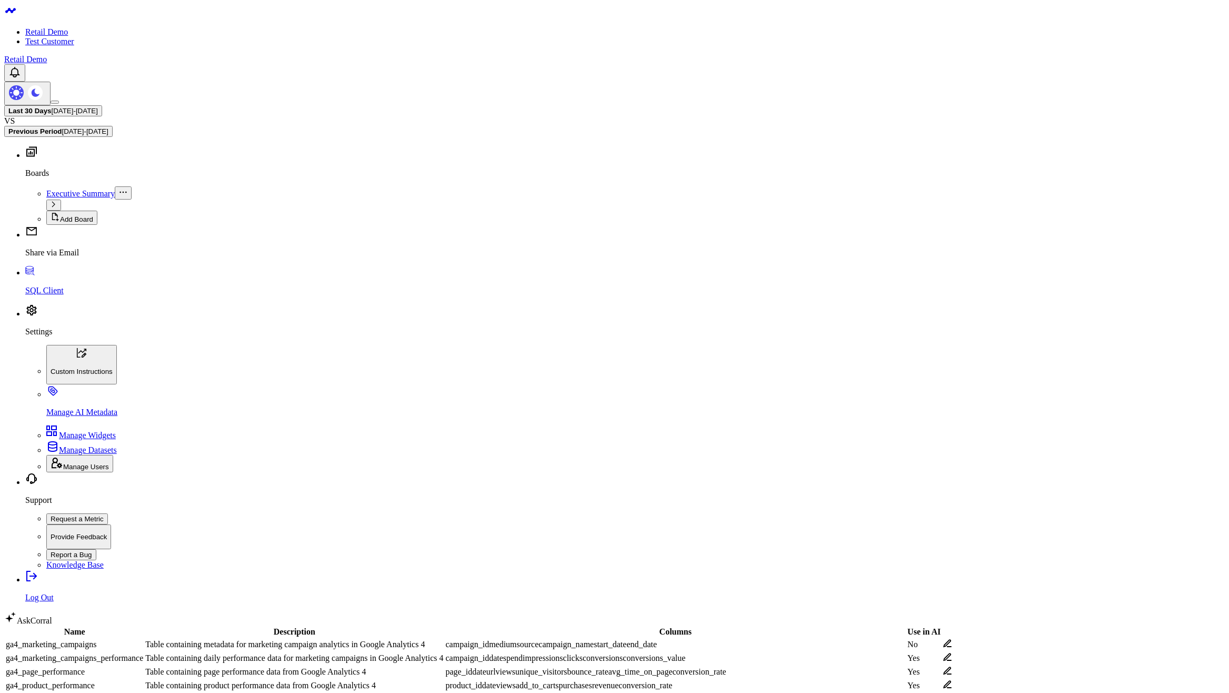
click at [717, 530] on body "Retail Demo Test Customer Retail Demo Last 30 Days 07/27/25 - 08/25/25 VS Previ…" at bounding box center [614, 581] width 1220 height 1154
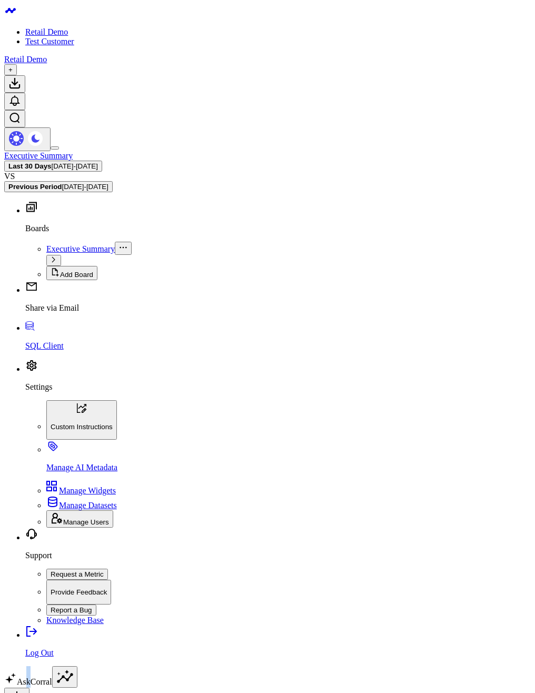
click at [52, 677] on link "AskCorral" at bounding box center [28, 681] width 48 height 9
type textarea "What are my top selling products?"
type textarea "show 3 random rows from the shopify products table"
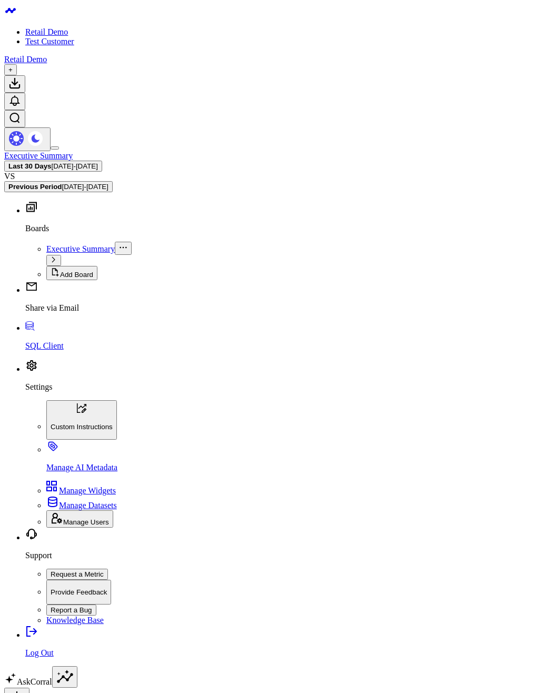
scroll to position [974, 0]
type textarea "List the tables in my database"
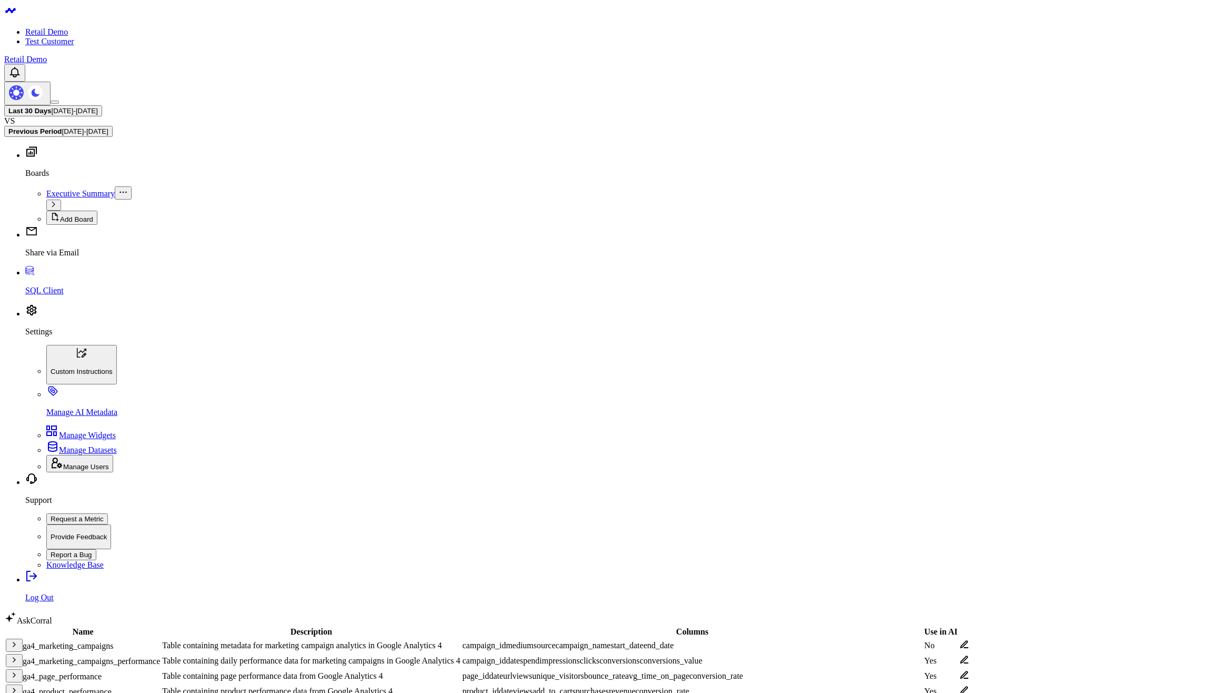
click at [15, 642] on icon "button" at bounding box center [14, 644] width 2 height 4
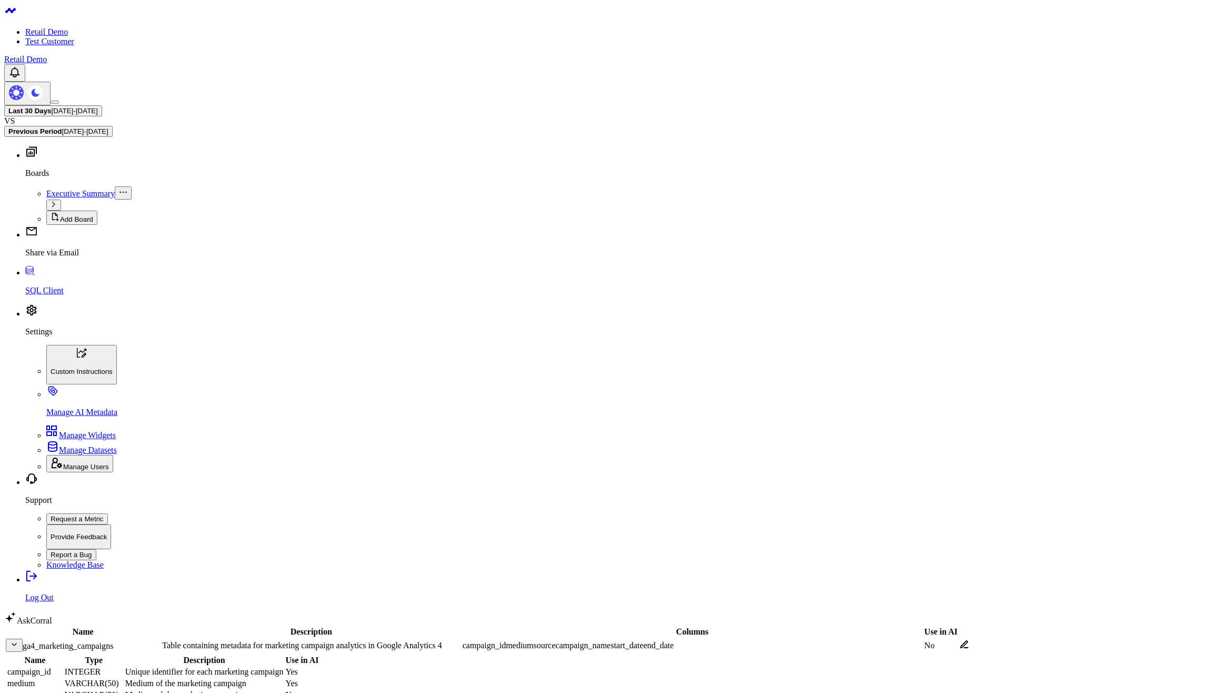
click at [18, 640] on icon "button" at bounding box center [14, 644] width 8 height 8
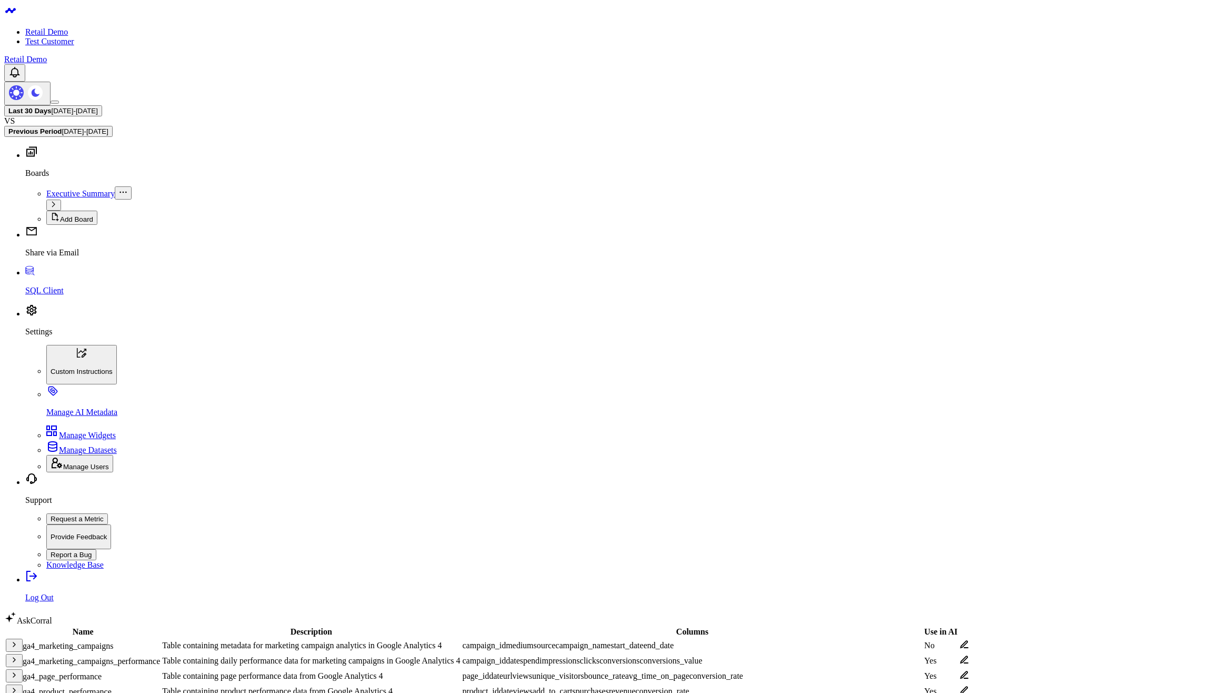
click at [18, 692] on icon "button" at bounding box center [14, 705] width 8 height 8
click at [18, 670] on icon "button" at bounding box center [14, 674] width 8 height 8
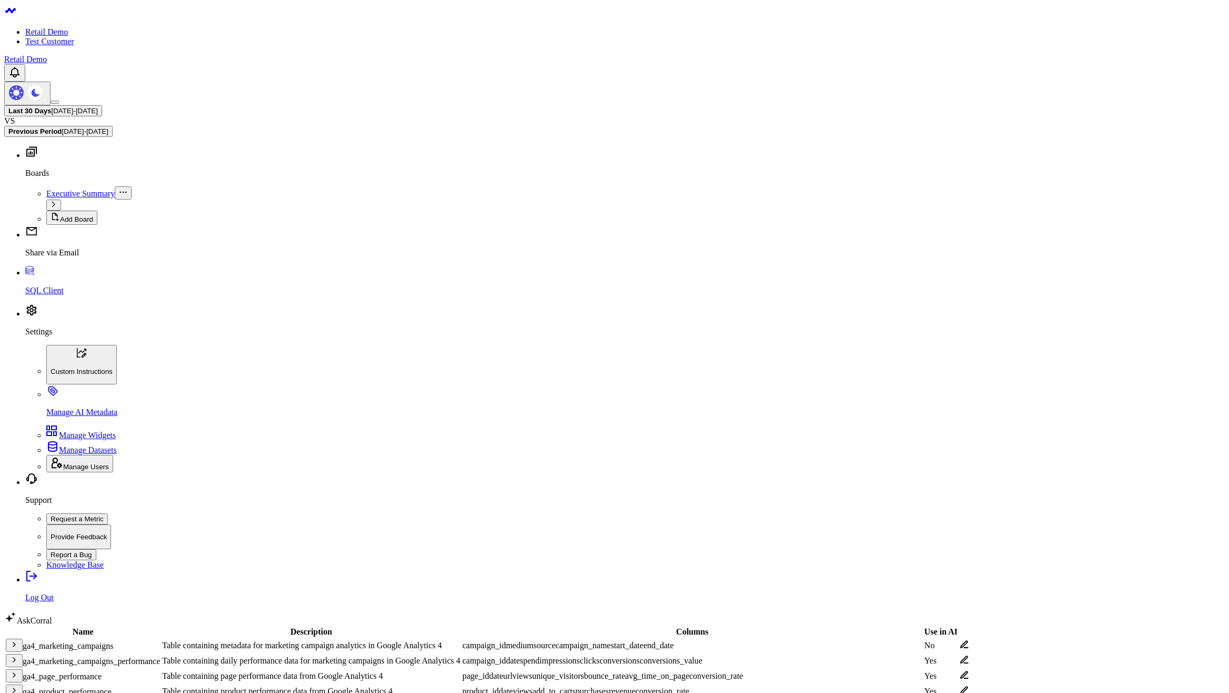
click at [18, 655] on icon "button" at bounding box center [14, 659] width 8 height 8
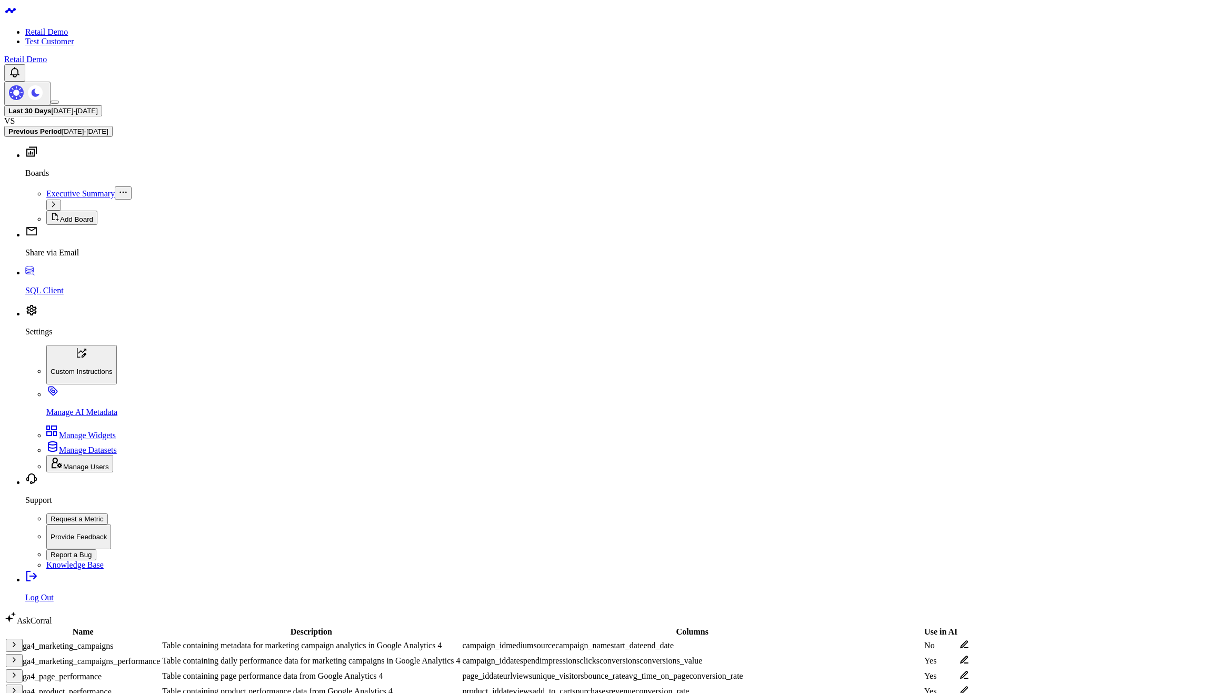
click at [18, 670] on icon "button" at bounding box center [14, 674] width 8 height 8
click at [44, 668] on td "ga4_page_performance" at bounding box center [82, 675] width 155 height 14
click at [18, 670] on icon "button" at bounding box center [14, 674] width 8 height 8
click at [51, 654] on div "ga4_marketing_campaigns_performance" at bounding box center [83, 660] width 154 height 13
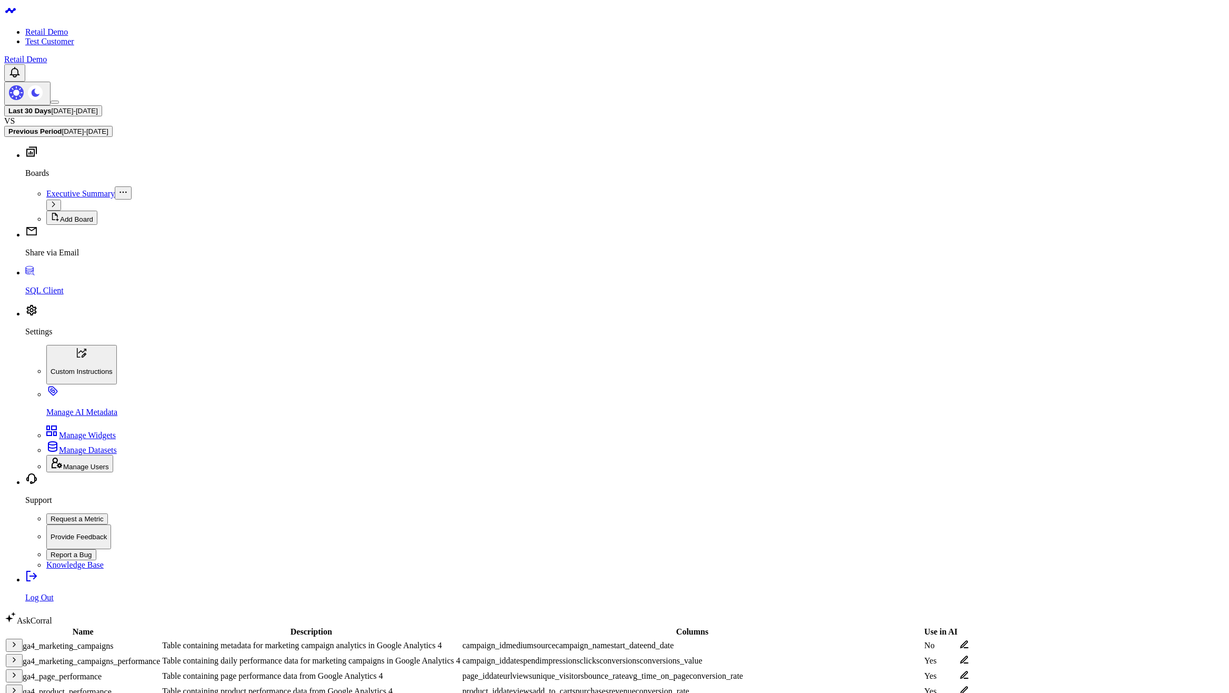
click at [18, 655] on icon "button" at bounding box center [14, 659] width 8 height 8
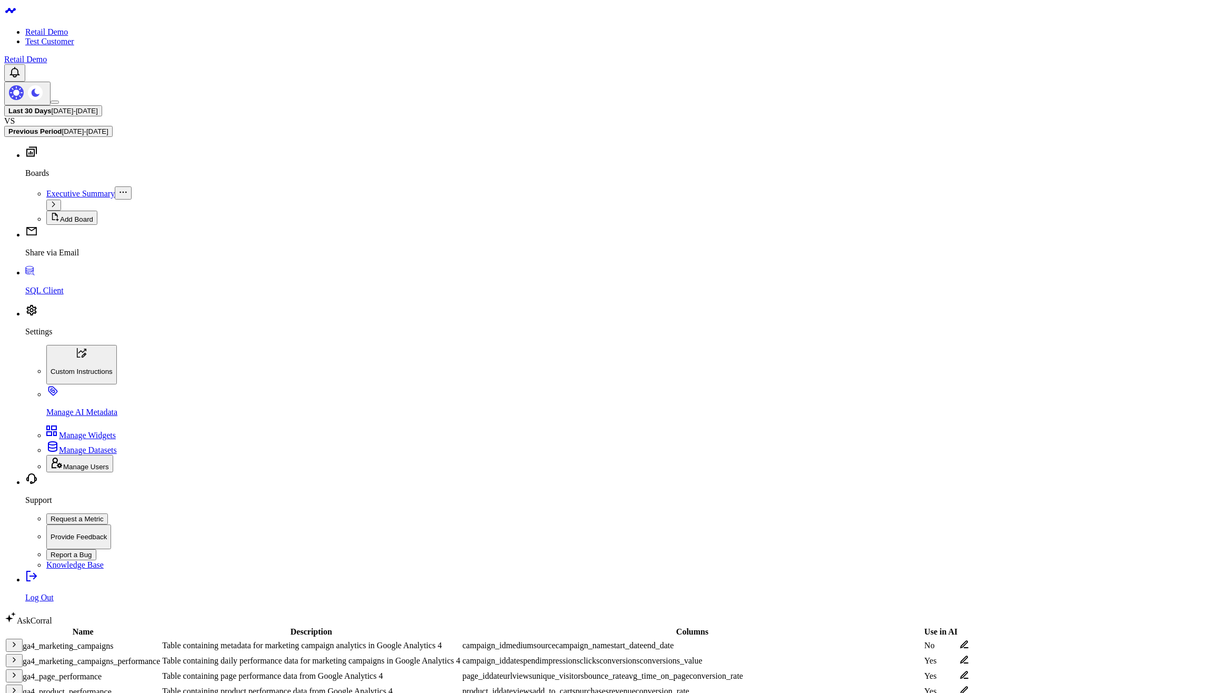
click at [18, 670] on icon "button" at bounding box center [14, 674] width 8 height 8
click at [18, 686] on icon "button" at bounding box center [14, 690] width 8 height 8
click at [102, 672] on span "ga4_page_performance" at bounding box center [62, 676] width 79 height 9
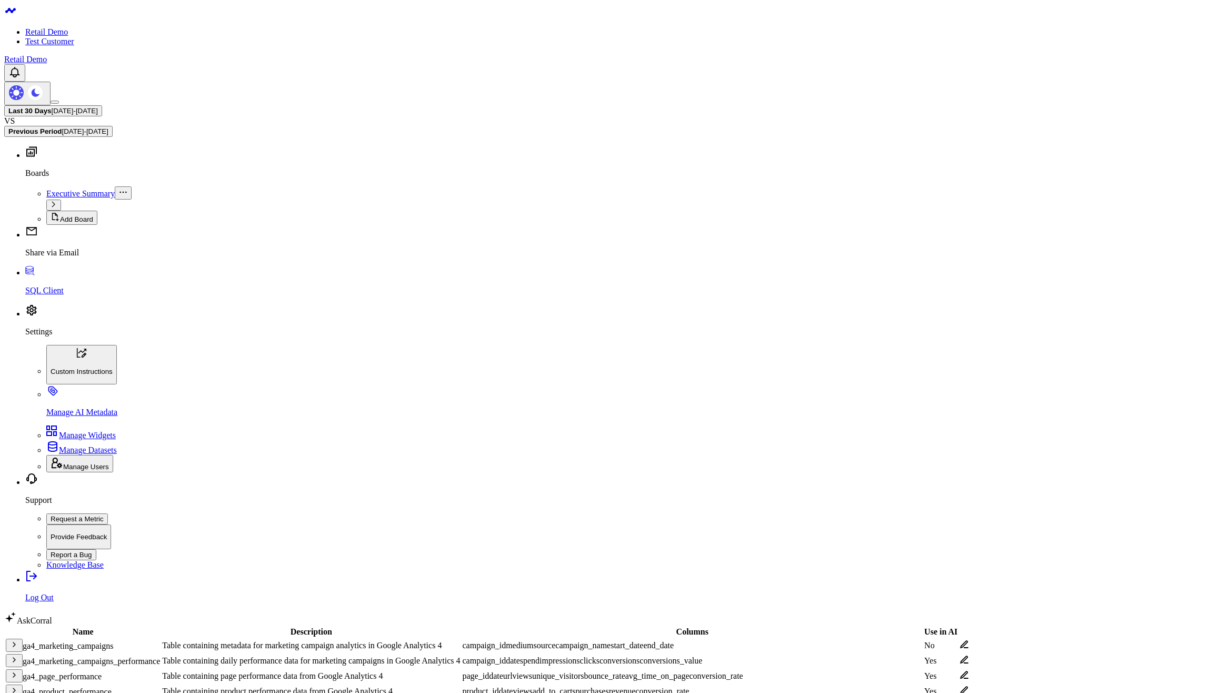
click at [18, 670] on icon "button" at bounding box center [14, 674] width 8 height 8
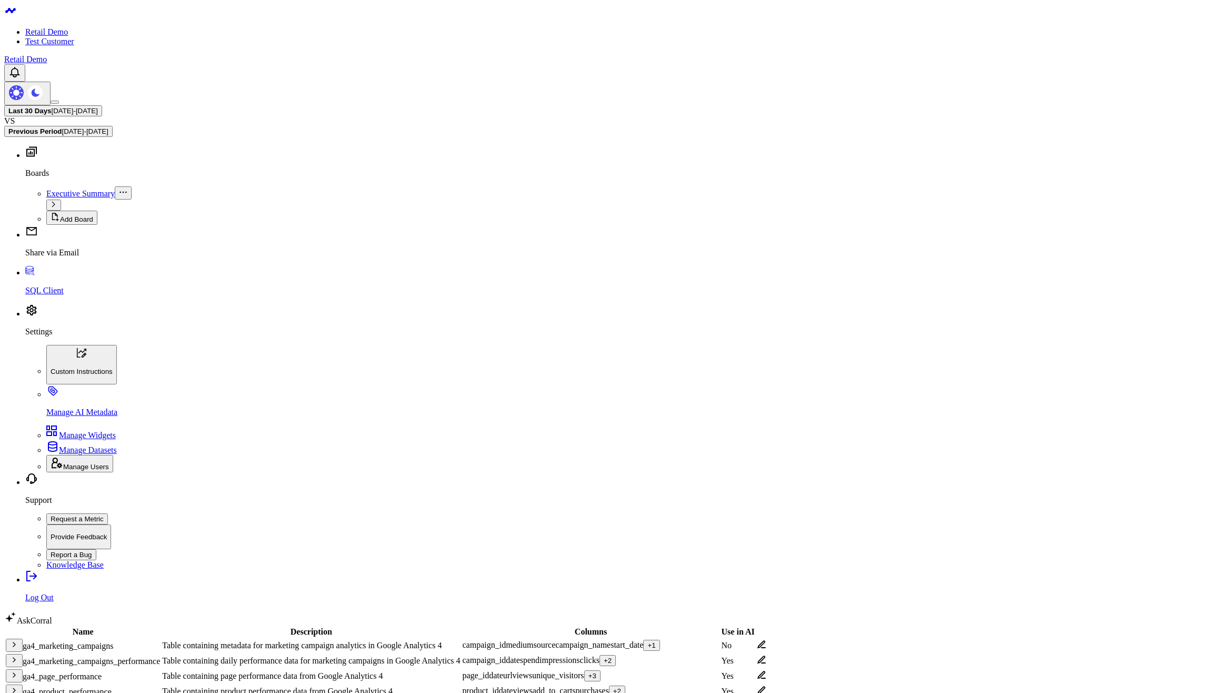
click at [612, 656] on div "+ 2" at bounding box center [608, 660] width 8 height 8
click at [876, 543] on body "Retail Demo Test Customer Retail Demo Last 30 Days 07/27/25 - 08/25/25 VS Previ…" at bounding box center [614, 584] width 1220 height 1160
click at [845, 581] on body "Retail Demo Test Customer Retail Demo Last 30 Days [DATE] - [DATE] VS Previous …" at bounding box center [614, 584] width 1220 height 1160
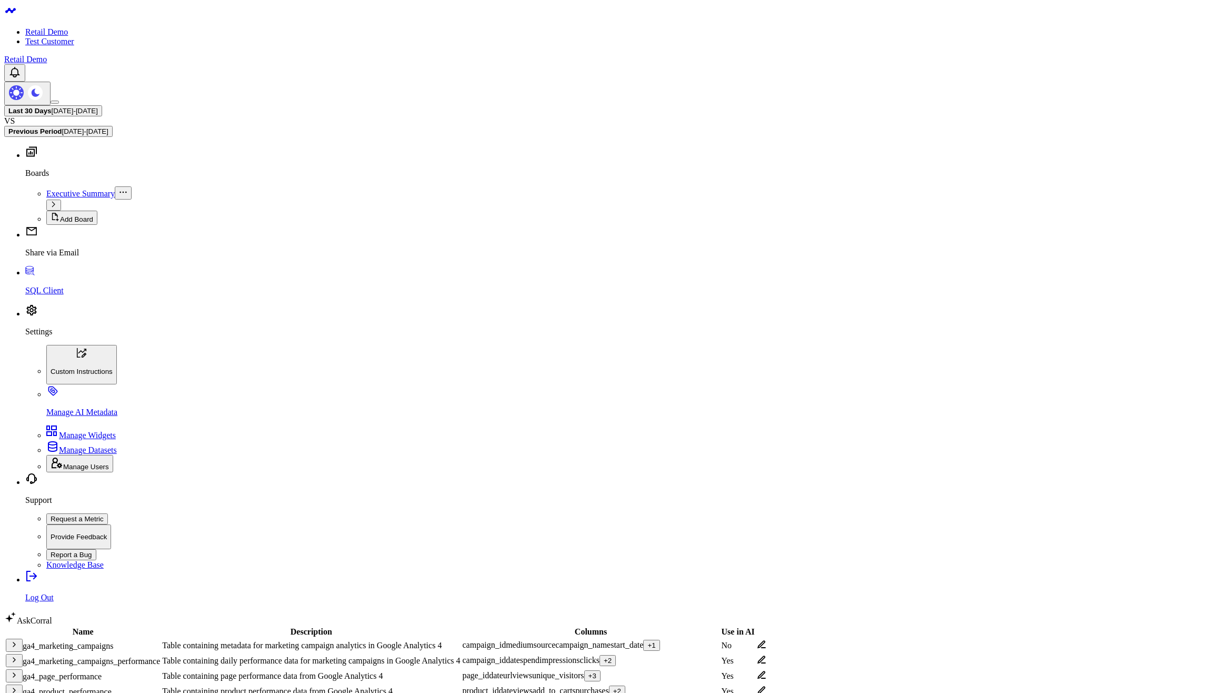
click at [702, 486] on body "Retail Demo Test Customer Retail Demo Last 30 Days 07/27/25 - 08/25/25 VS Previ…" at bounding box center [614, 584] width 1220 height 1160
click at [655, 641] on div "+ 1" at bounding box center [651, 645] width 8 height 8
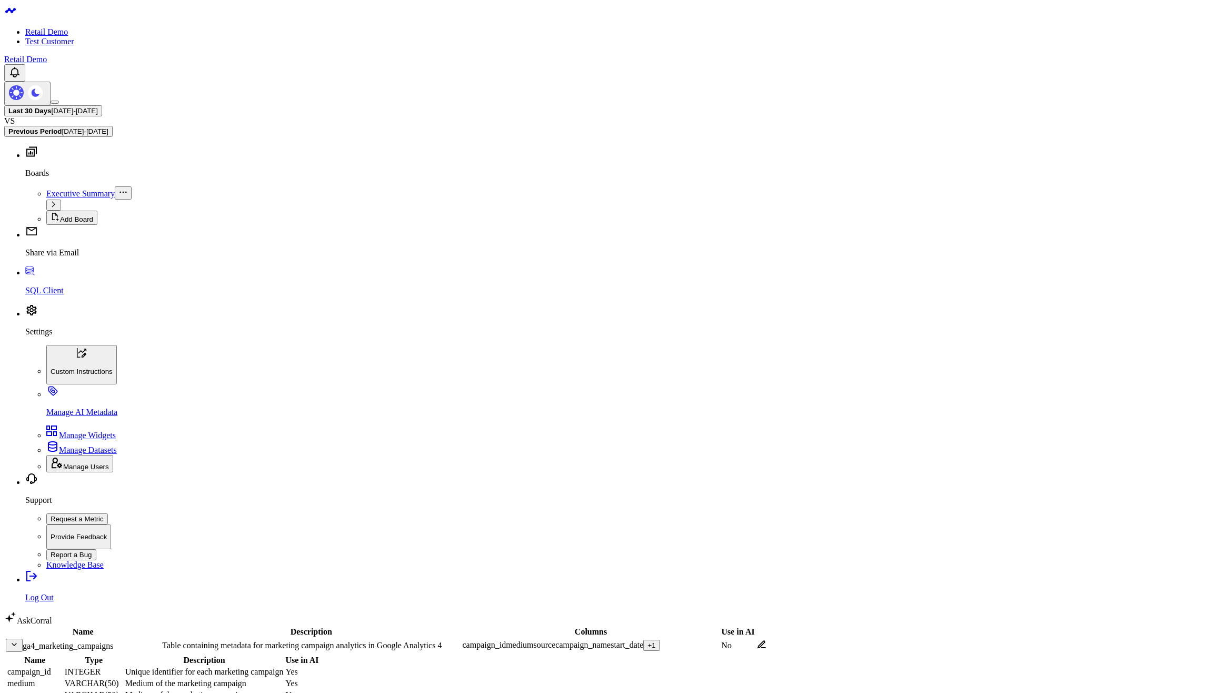
click at [655, 641] on div "+ 1" at bounding box center [651, 645] width 8 height 8
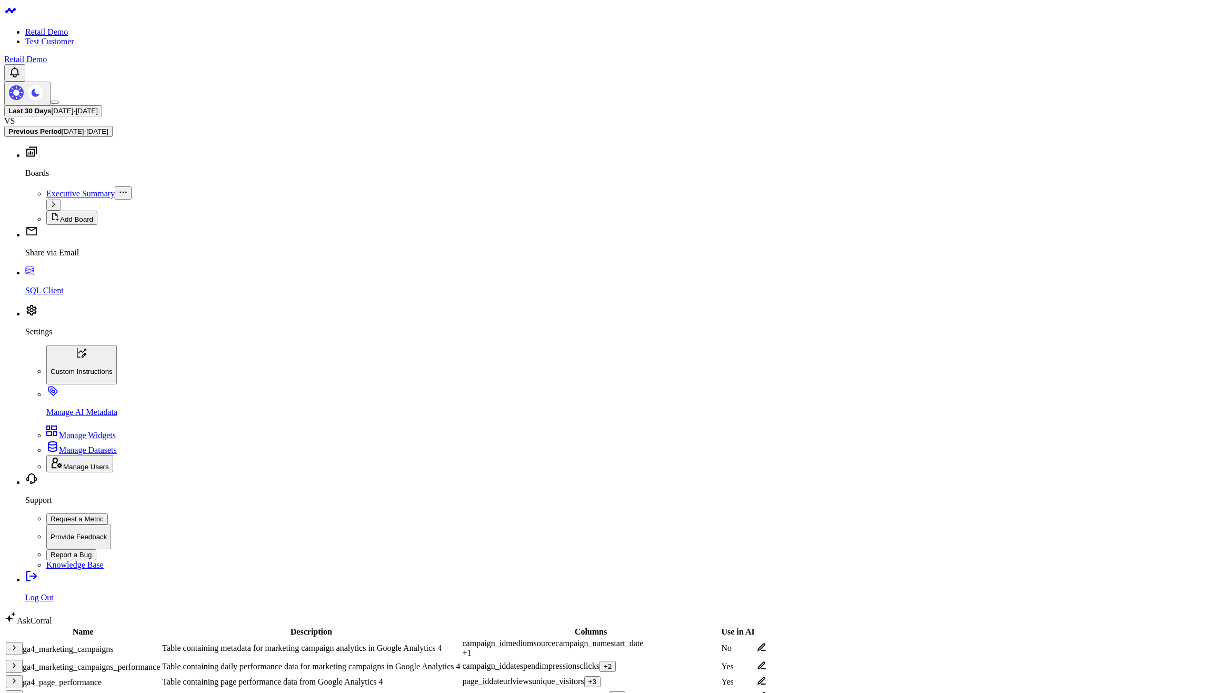
click at [799, 510] on body "Retail Demo Test Customer Retail Demo Last 30 Days [DATE] - [DATE] VS Previous …" at bounding box center [614, 584] width 1220 height 1160
click at [612, 656] on div "+ 2" at bounding box center [608, 660] width 8 height 8
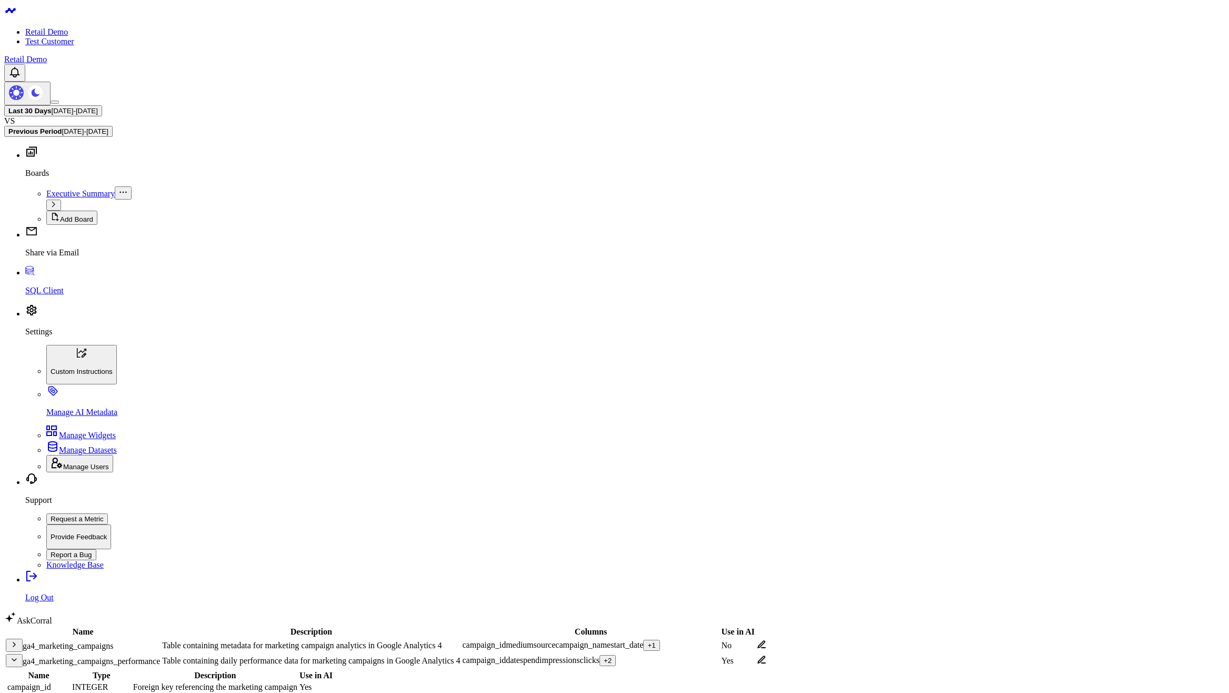
click at [612, 656] on div "+ 2" at bounding box center [608, 660] width 8 height 8
type input "shop"
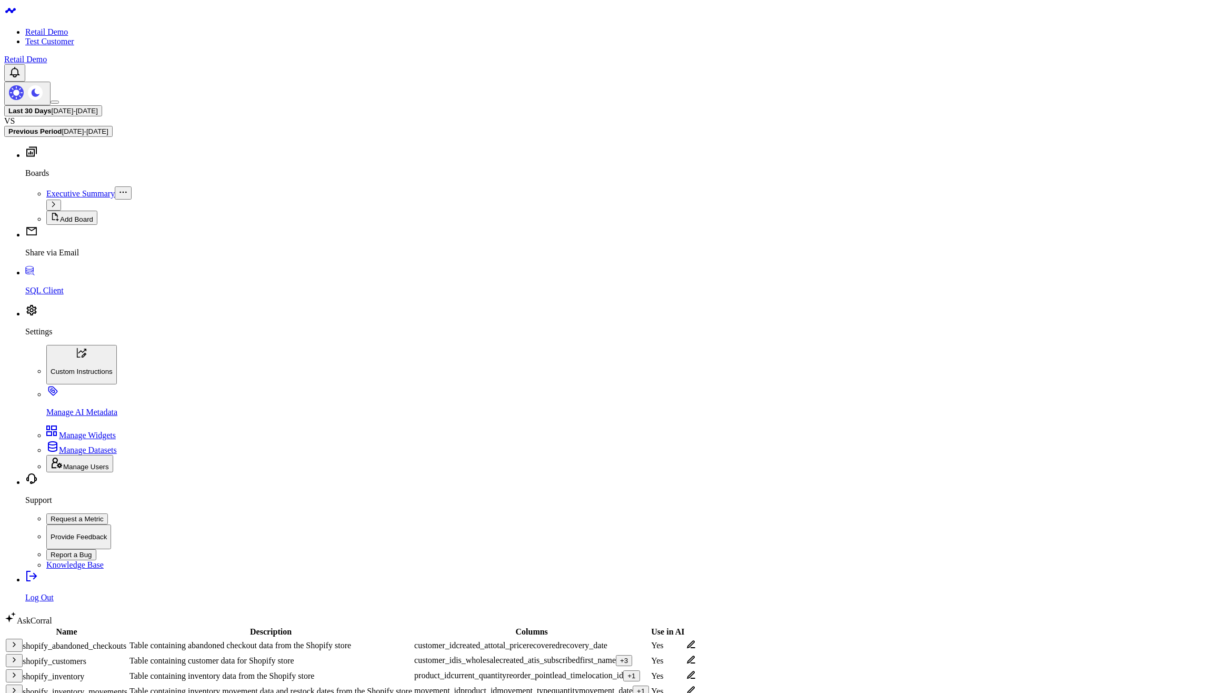
drag, startPoint x: 1163, startPoint y: 143, endPoint x: 1075, endPoint y: 139, distance: 88.5
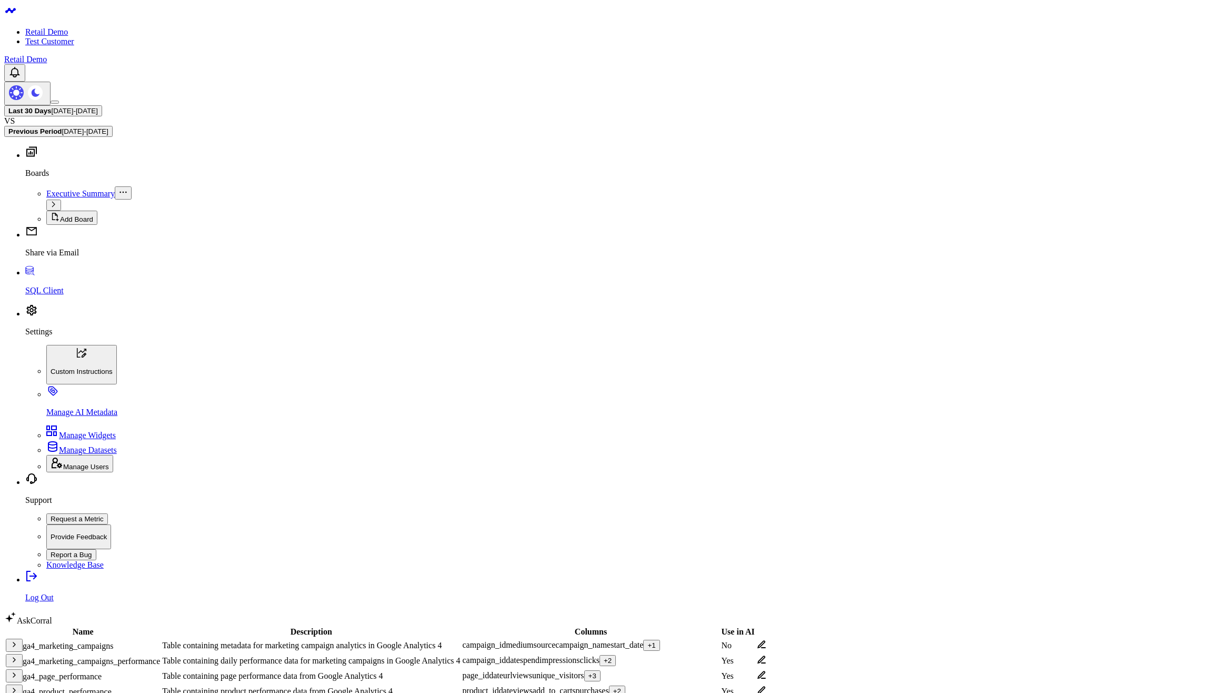
type input "who"
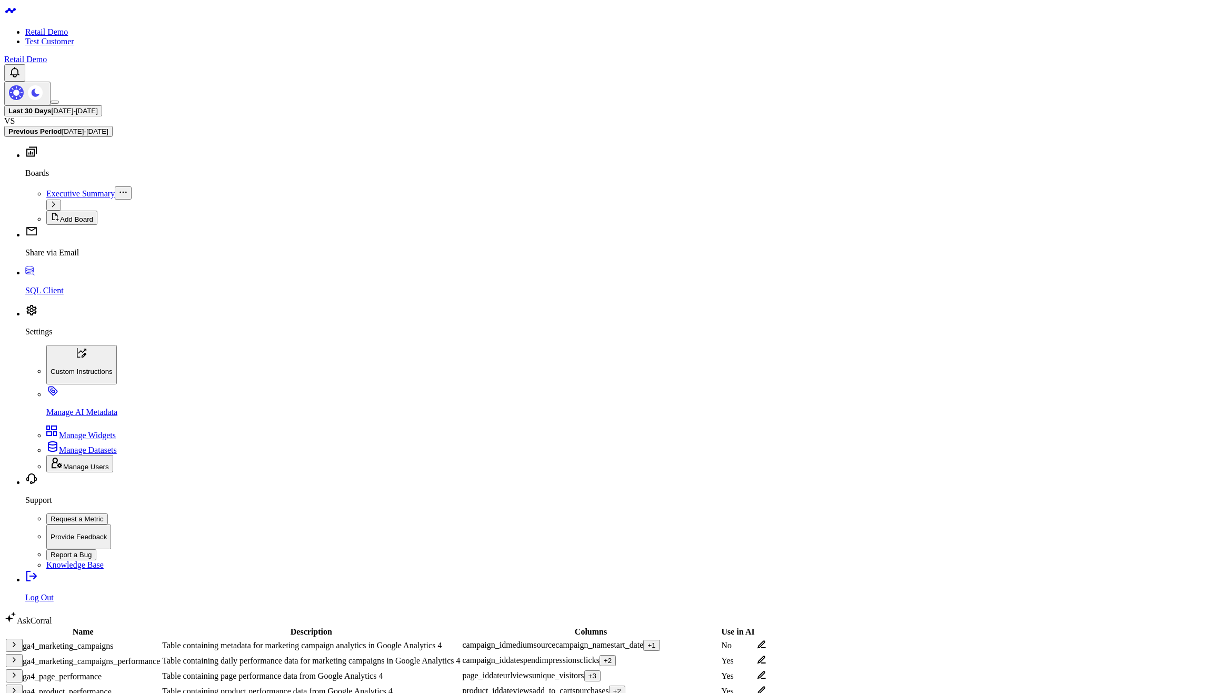
click at [88, 672] on span "ga4_page_performance" at bounding box center [62, 676] width 79 height 9
click at [72, 672] on span "ga4_page_performance" at bounding box center [62, 676] width 79 height 9
click at [18, 670] on icon "button" at bounding box center [14, 674] width 8 height 8
click at [55, 672] on span "ga4_page_performance" at bounding box center [62, 676] width 79 height 9
click at [18, 670] on icon "button" at bounding box center [14, 674] width 8 height 8
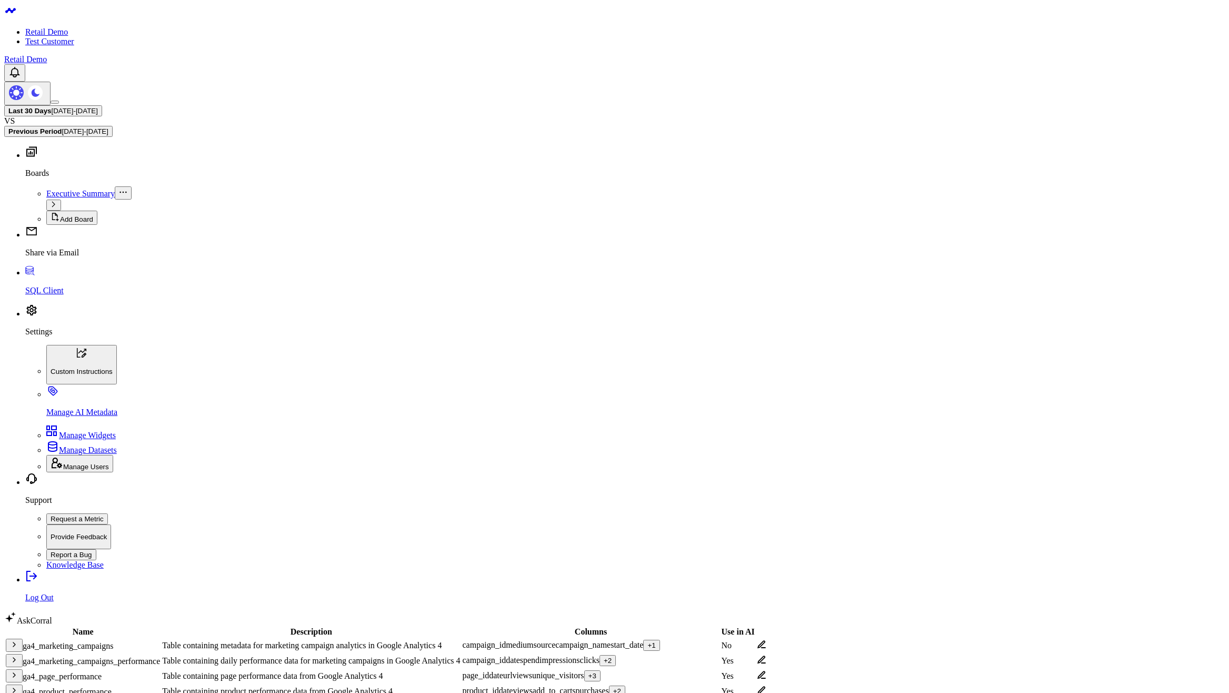
click at [791, 538] on body "Retail Demo Test Customer Retail Demo Last 30 Days [DATE] - [DATE] VS Previous …" at bounding box center [614, 584] width 1220 height 1160
click at [739, 537] on body "Retail Demo Test Customer Retail Demo Last 30 Days [DATE] - [DATE] VS Previous …" at bounding box center [614, 584] width 1220 height 1160
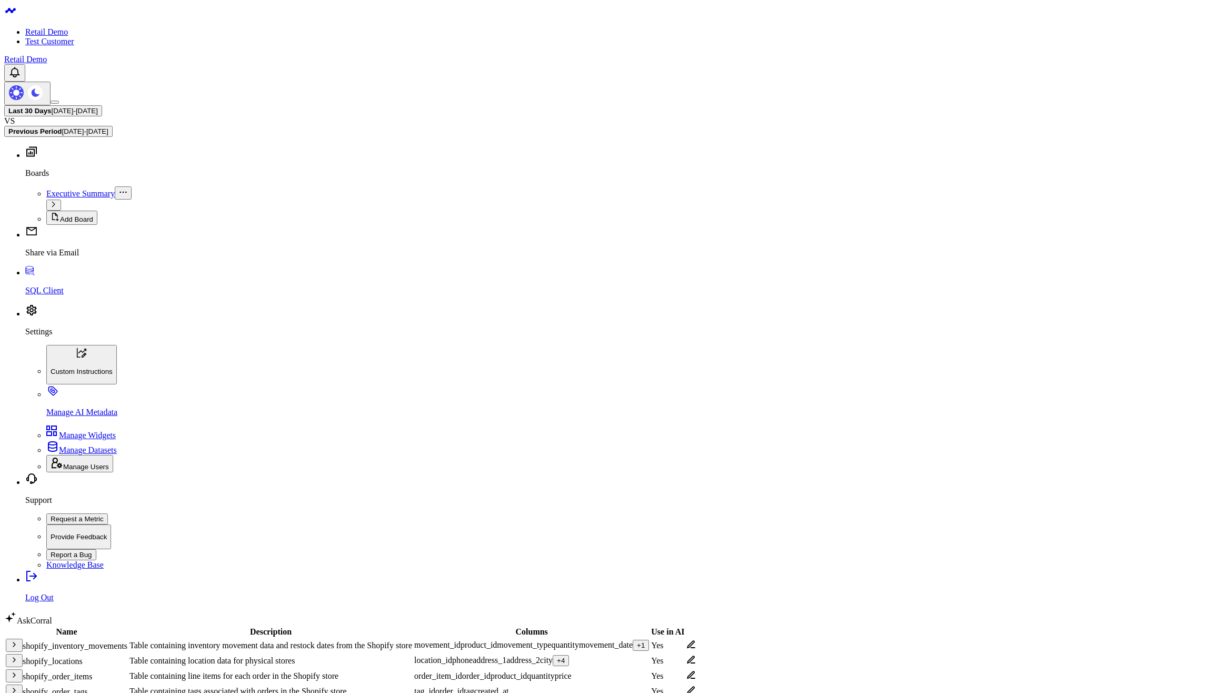
click at [600, 692] on div "+ 14" at bounding box center [594, 706] width 12 height 8
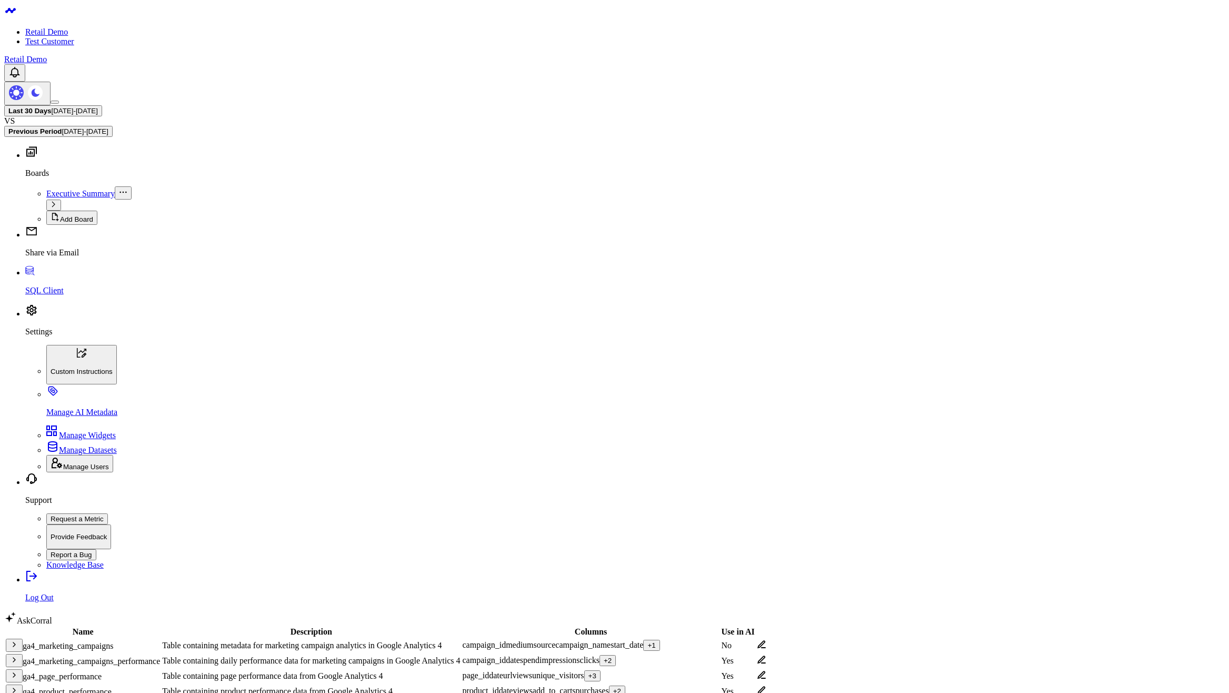
click at [612, 656] on div "+ 2" at bounding box center [608, 660] width 8 height 8
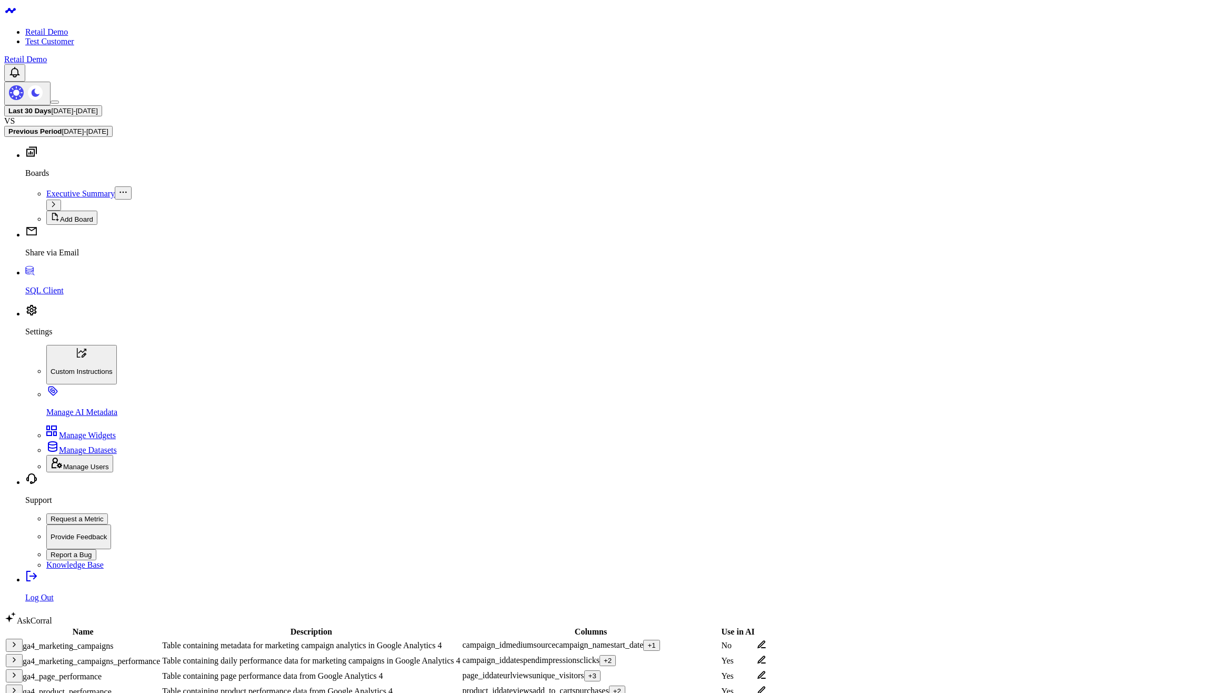
click at [18, 640] on icon "button" at bounding box center [14, 644] width 8 height 8
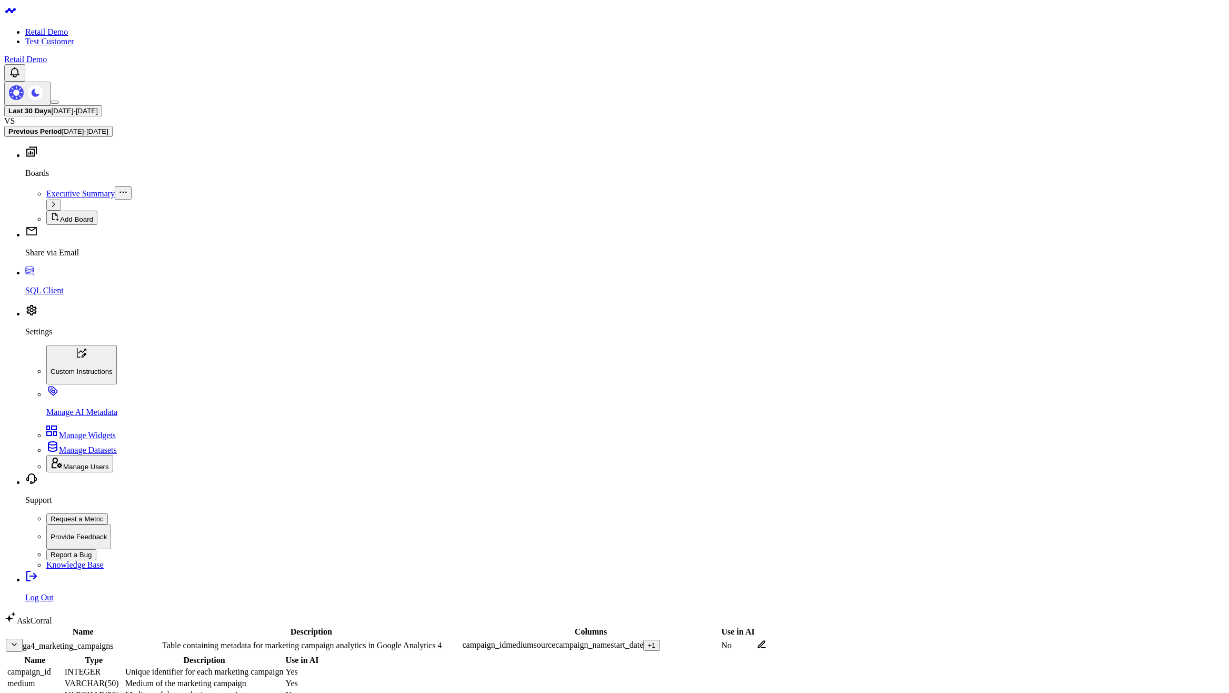
click at [766, 640] on icon at bounding box center [761, 644] width 8 height 8
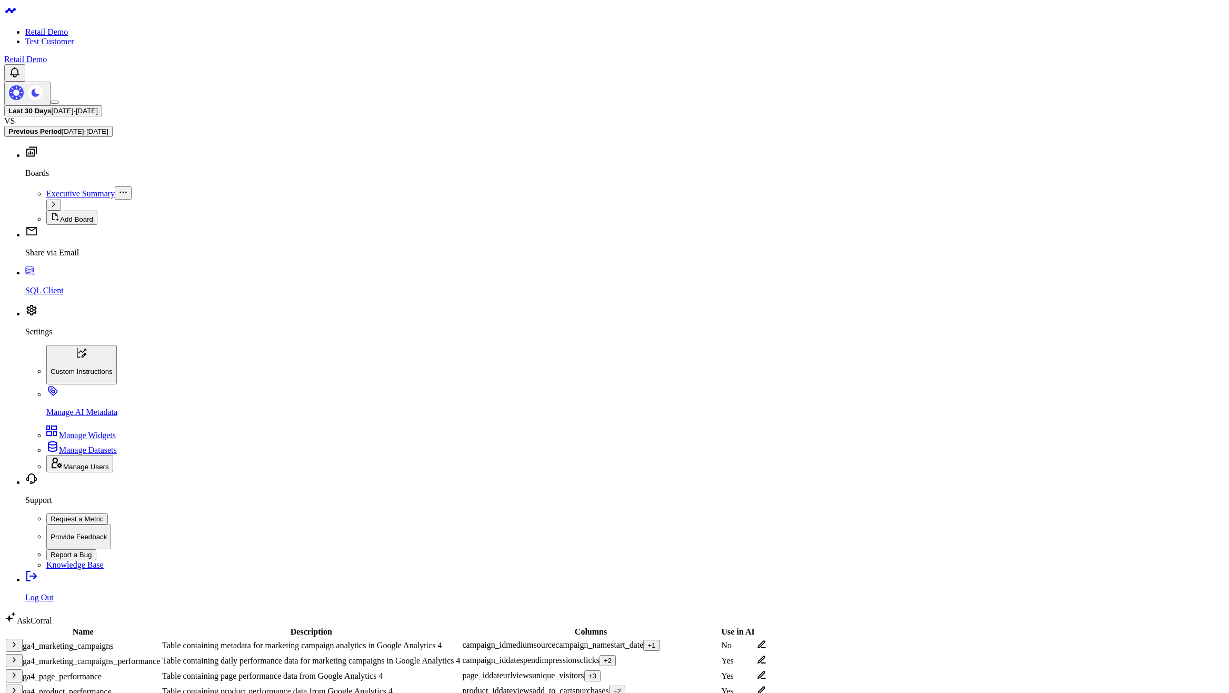
click at [96, 672] on span "ga4_page_performance" at bounding box center [62, 676] width 79 height 9
click at [95, 671] on button "ga4_page_performance" at bounding box center [64, 676] width 83 height 11
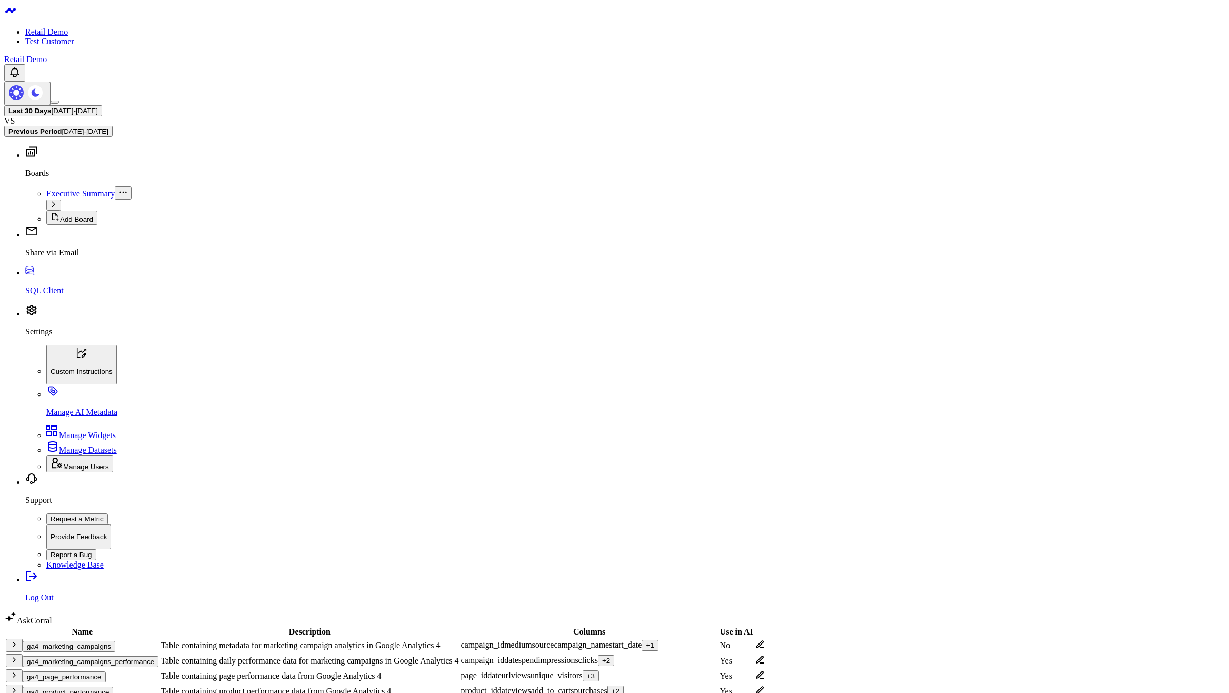
click at [619, 687] on div "+ 2" at bounding box center [616, 691] width 8 height 8
click at [753, 686] on div "Yes" at bounding box center [736, 690] width 33 height 9
click at [764, 670] on icon at bounding box center [760, 674] width 8 height 8
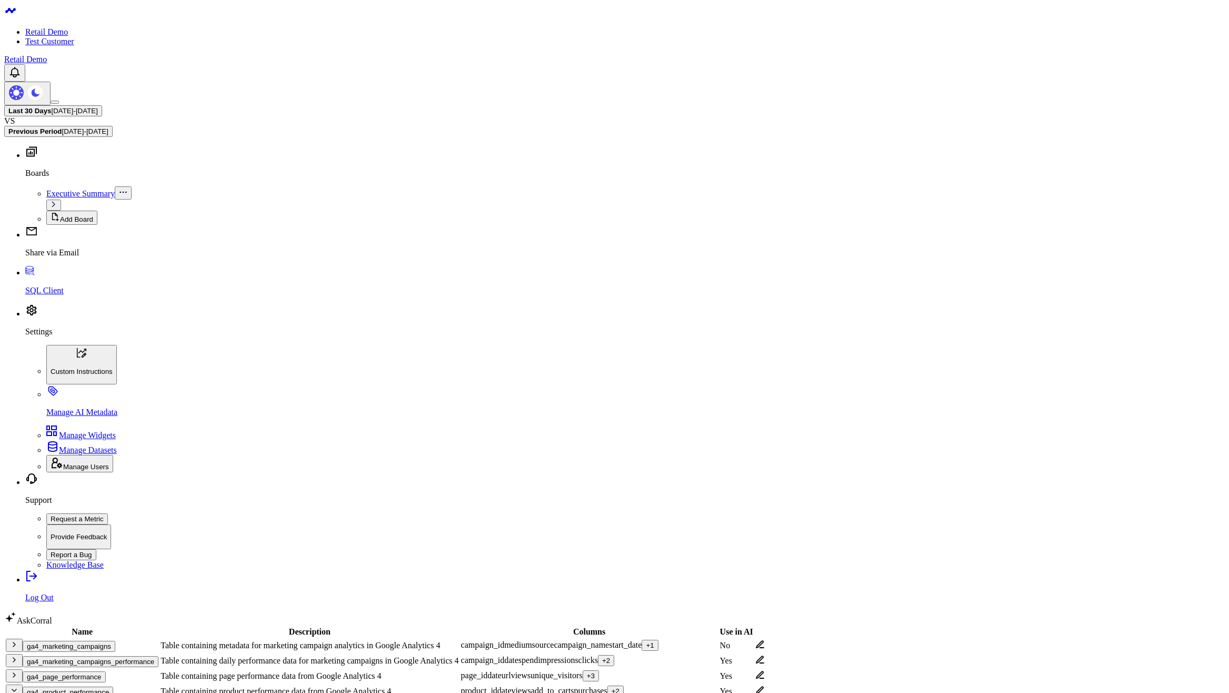
click at [765, 655] on icon at bounding box center [759, 659] width 9 height 9
click at [765, 639] on icon at bounding box center [759, 643] width 9 height 9
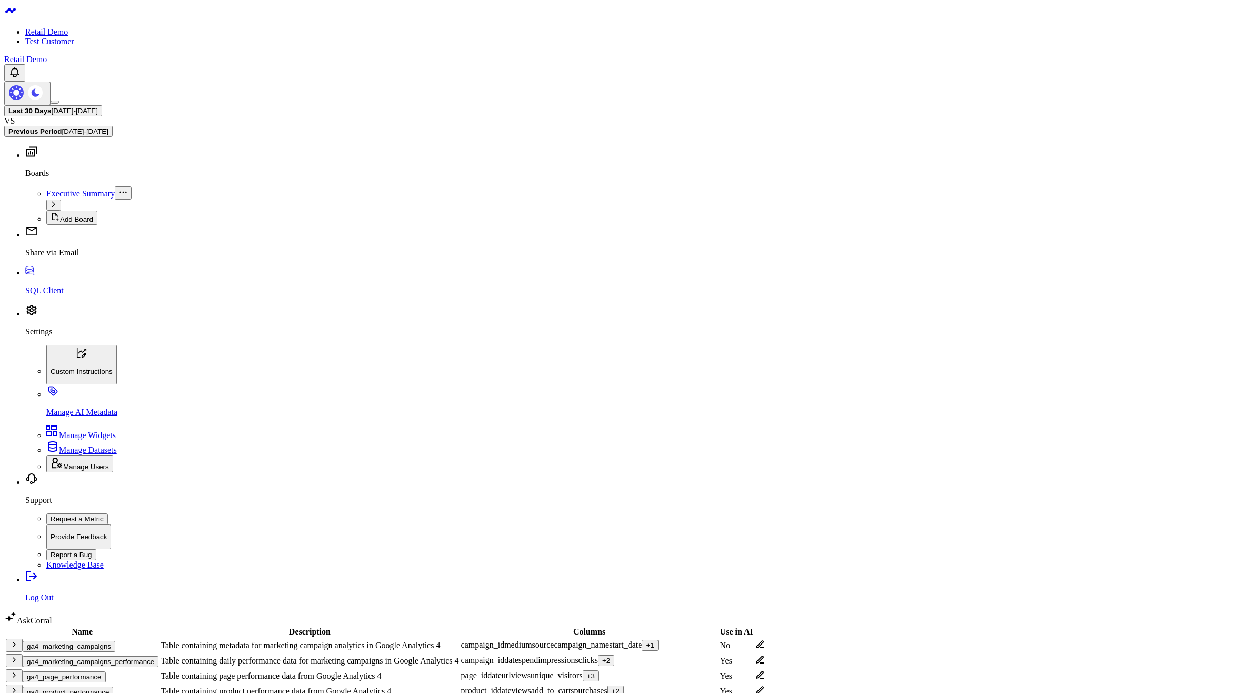
checkbox input "true"
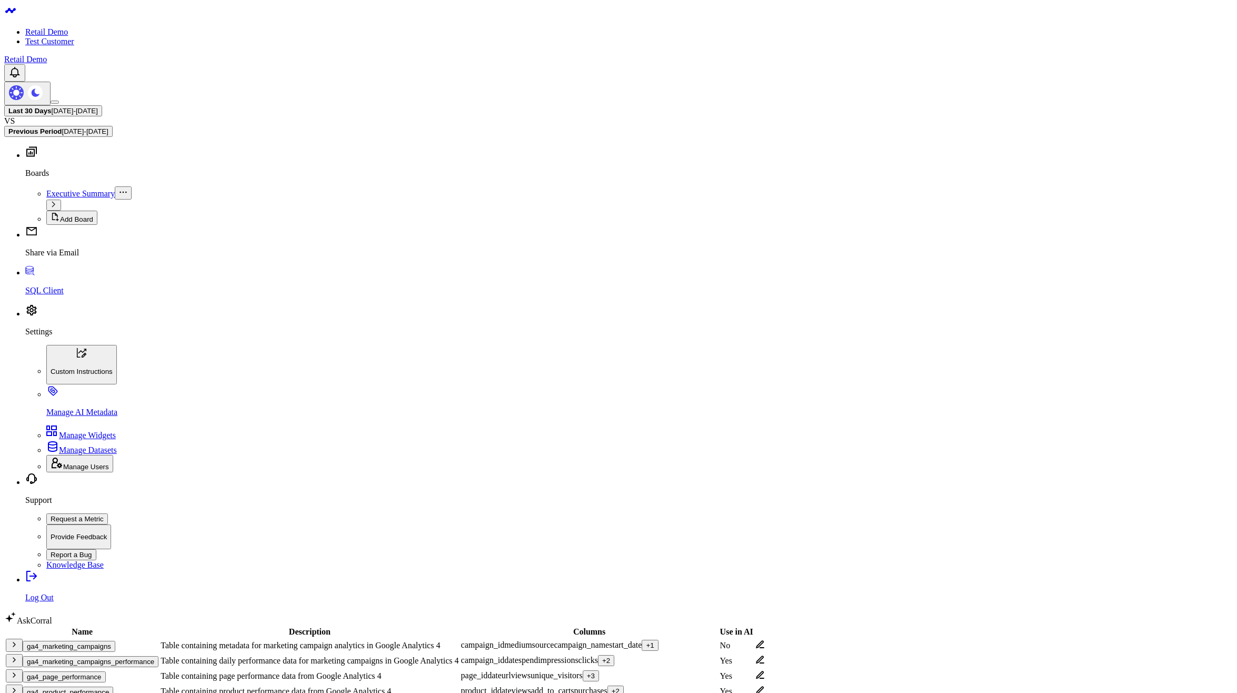
click at [764, 640] on icon at bounding box center [760, 644] width 8 height 8
click at [765, 692] on icon at bounding box center [759, 704] width 9 height 9
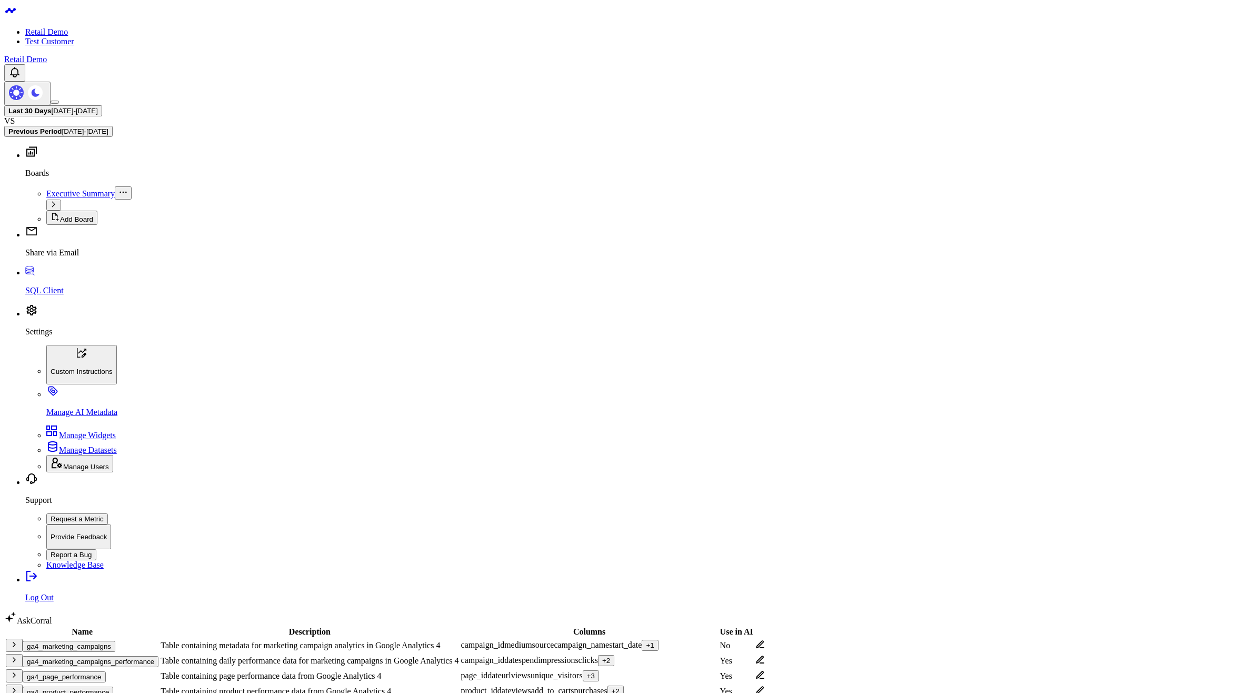
checkbox input "true"
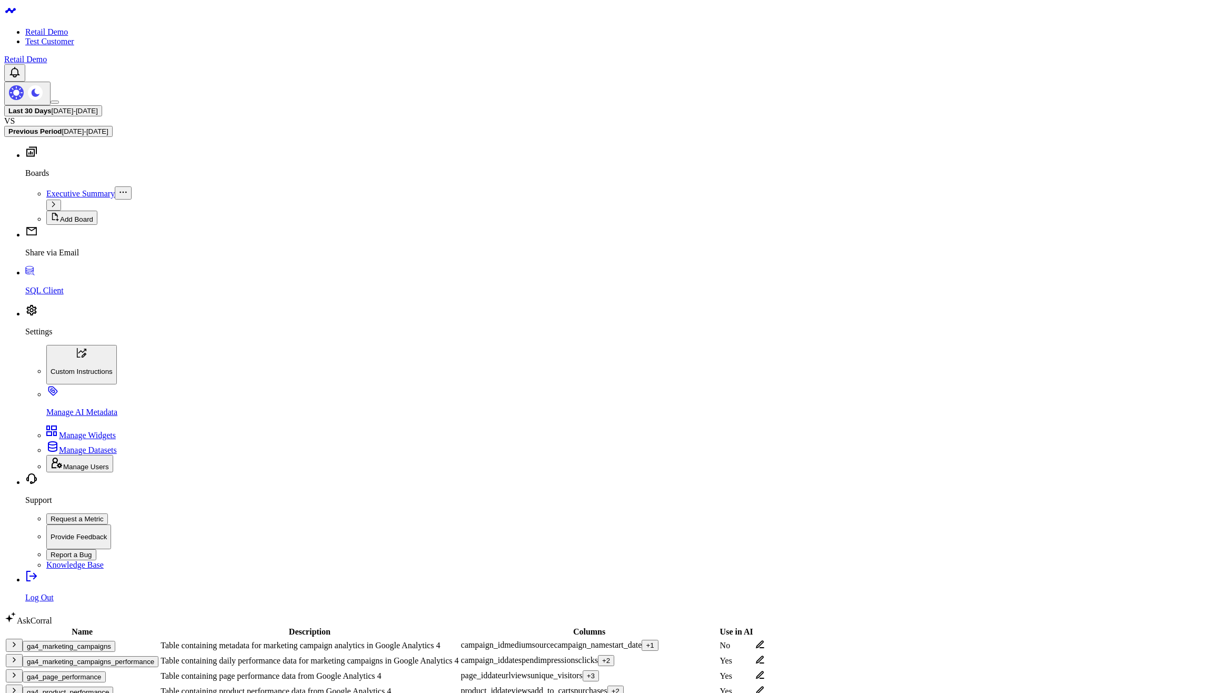
click at [752, 488] on body "Retail Demo Test Customer Retail Demo Last 30 Days 07/27/25 - 08/25/25 VS Previ…" at bounding box center [614, 584] width 1220 height 1160
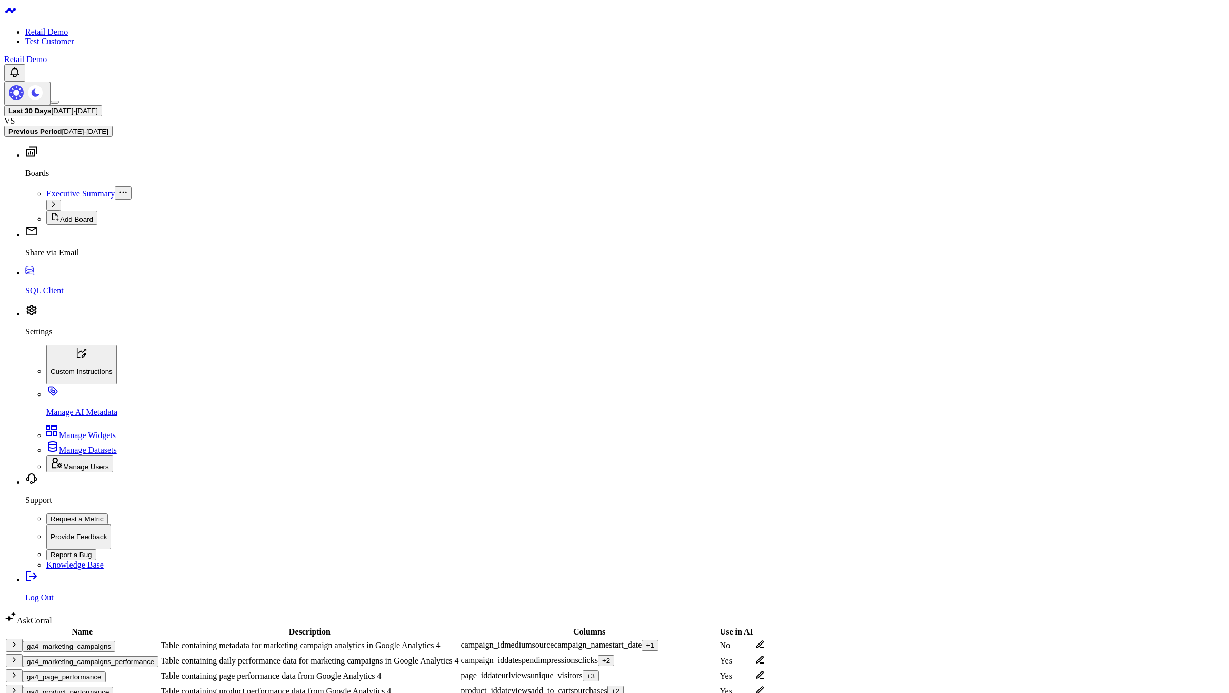
click at [744, 548] on body "Retail Demo Test Customer Retail Demo Last 30 Days 07/27/25 - 08/25/25 VS Previ…" at bounding box center [614, 584] width 1220 height 1160
click at [916, 507] on body "Retail Demo Test Customer Retail Demo Last 30 Days 07/27/25 - 08/25/25 VS Previ…" at bounding box center [614, 584] width 1220 height 1160
click at [127, 656] on button "ga4_marketing_campaigns_performance" at bounding box center [91, 661] width 136 height 11
click at [764, 655] on icon at bounding box center [760, 659] width 8 height 8
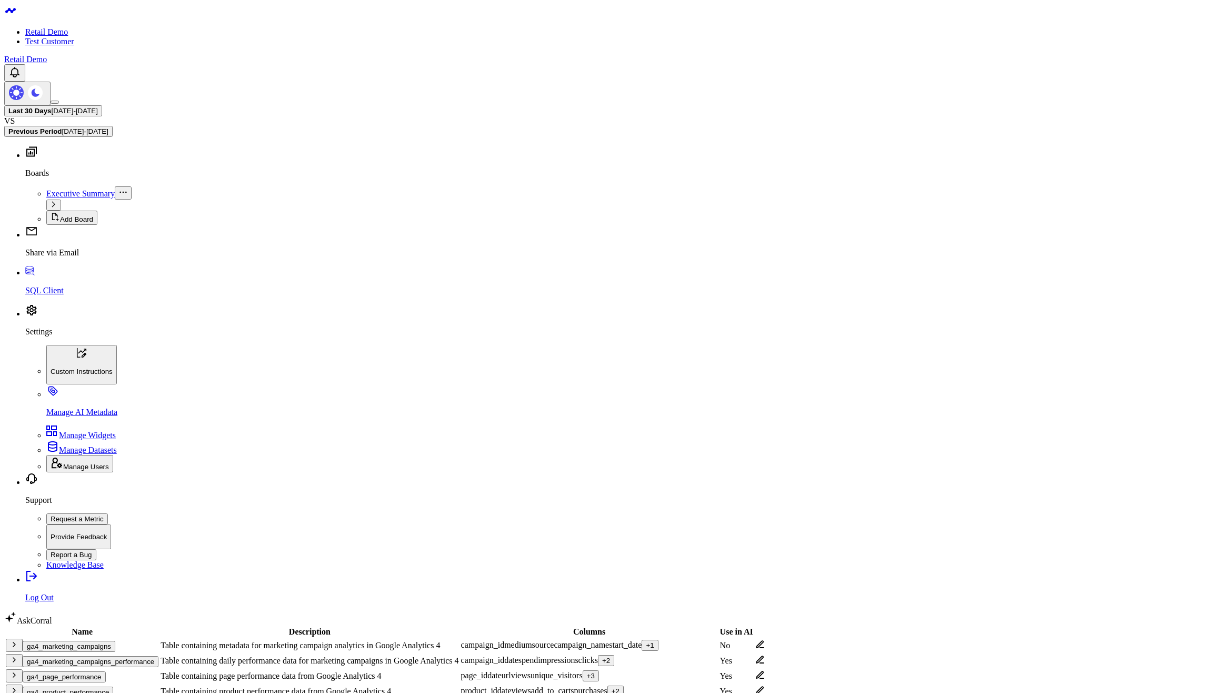
click at [765, 668] on td at bounding box center [760, 675] width 11 height 14
click at [765, 670] on icon at bounding box center [759, 674] width 9 height 9
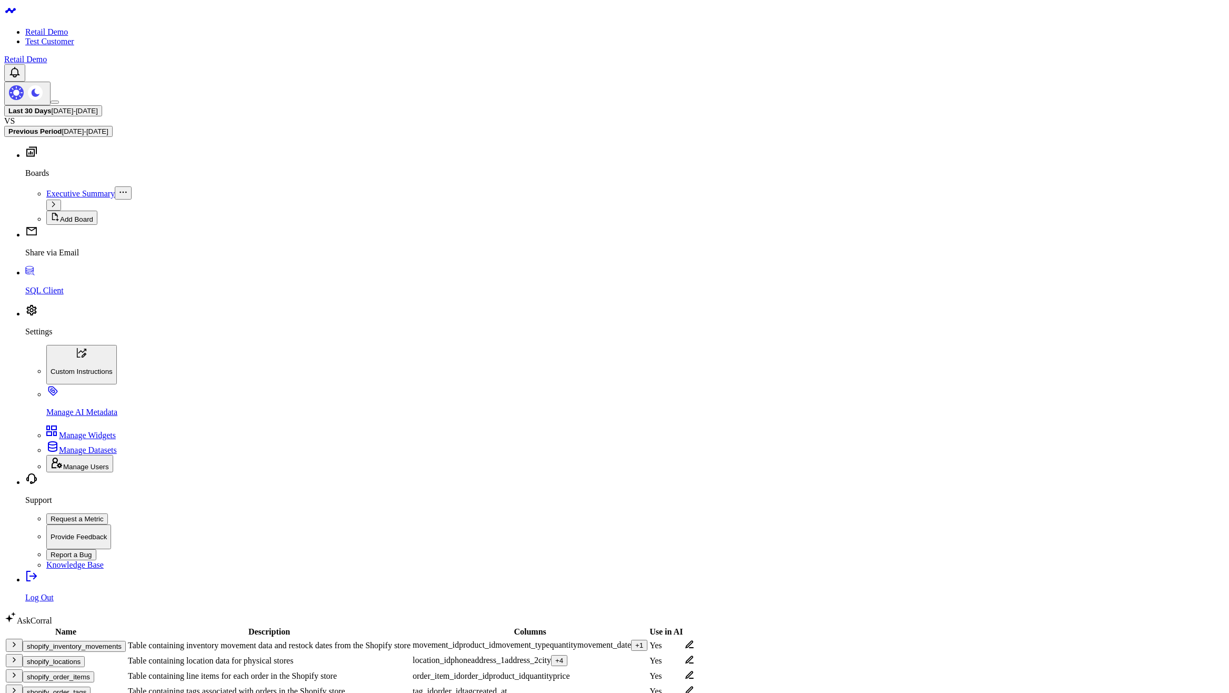
click at [70, 684] on td "shopify_order_tags" at bounding box center [65, 691] width 121 height 14
click at [69, 686] on button "shopify_order_tags" at bounding box center [57, 691] width 68 height 11
click at [76, 686] on button "shopify_order_tags" at bounding box center [57, 691] width 68 height 11
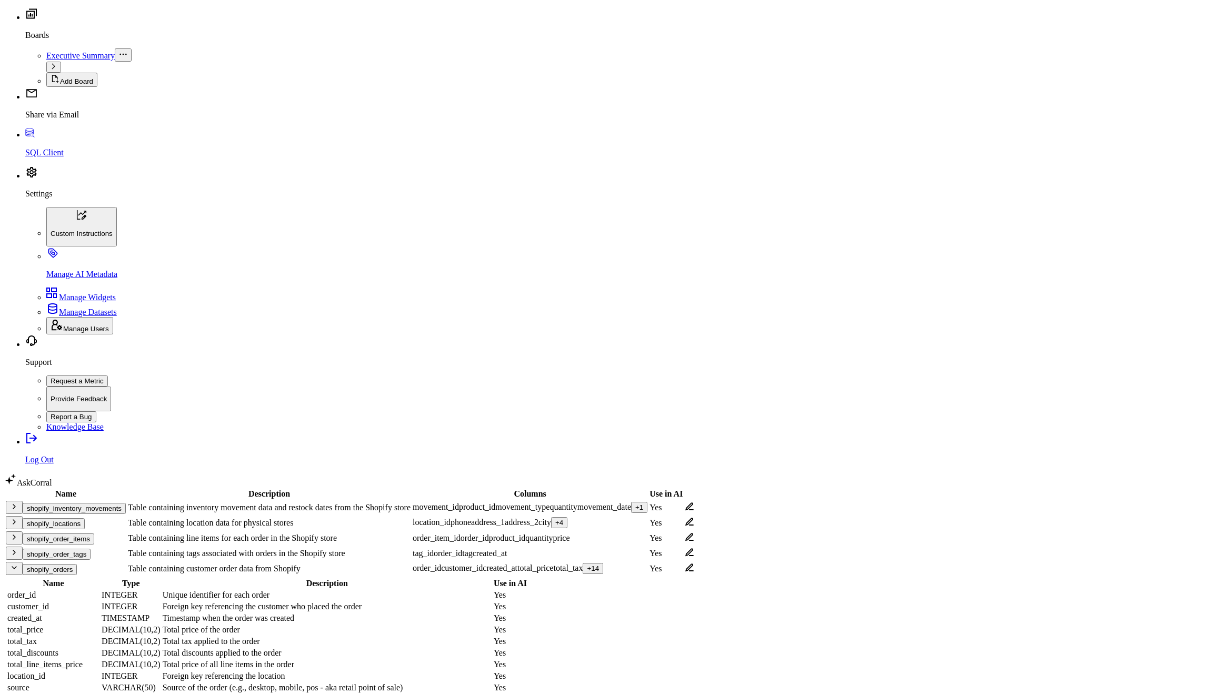
scroll to position [126, 0]
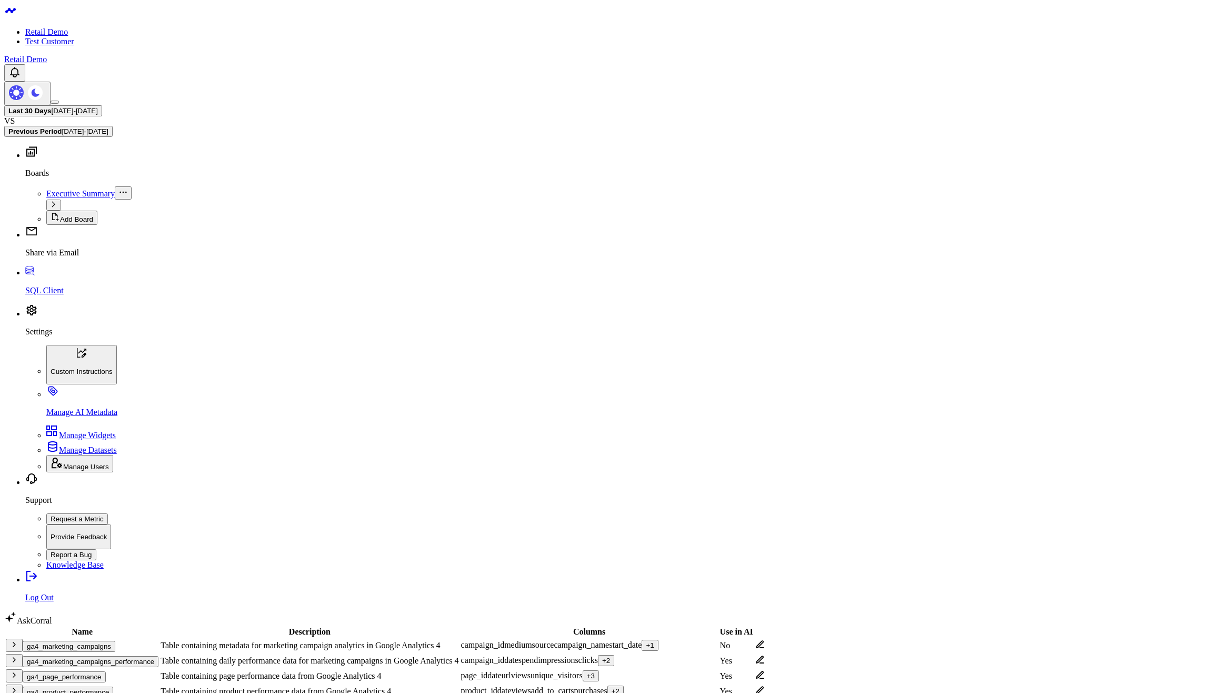
click at [765, 639] on icon at bounding box center [759, 643] width 9 height 9
click at [765, 653] on td at bounding box center [760, 660] width 11 height 14
click at [764, 655] on icon at bounding box center [760, 659] width 8 height 8
